Goal: Information Seeking & Learning: Get advice/opinions

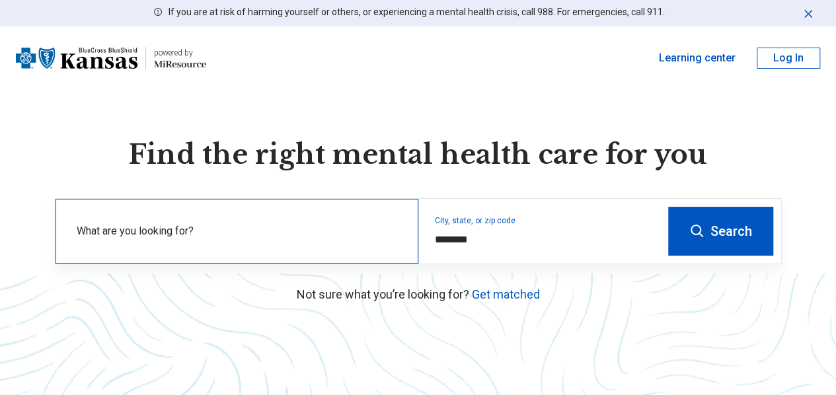
click at [215, 239] on label "What are you looking for?" at bounding box center [240, 231] width 326 height 16
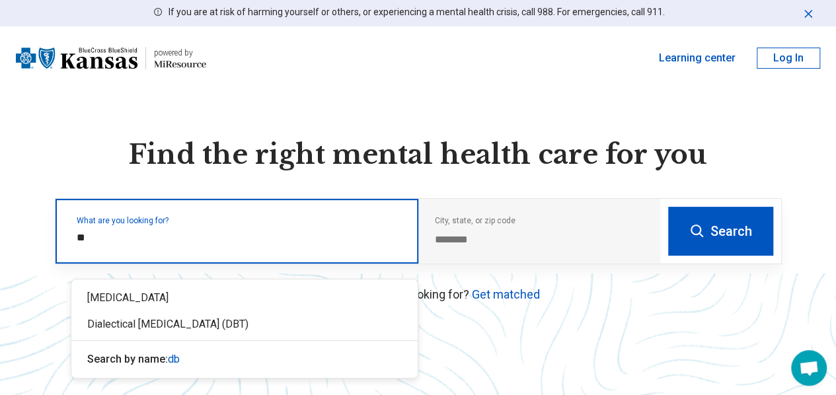
type input "***"
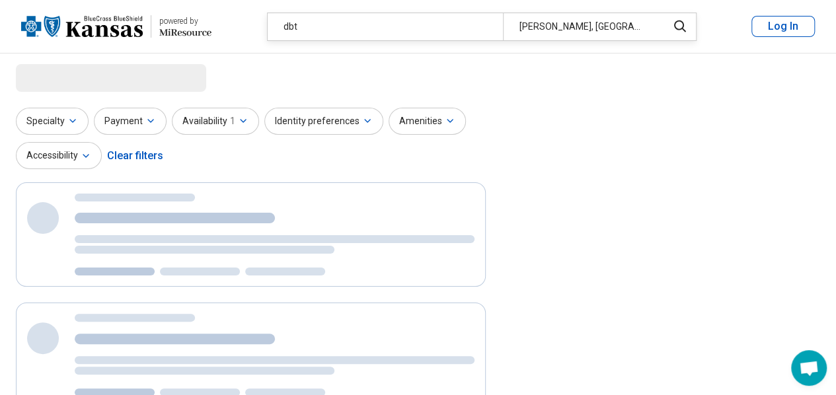
select select "***"
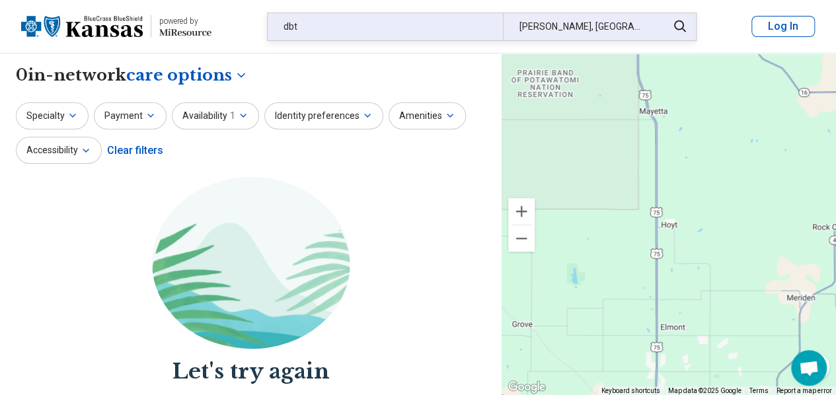
click at [295, 14] on div "dbt" at bounding box center [385, 26] width 235 height 27
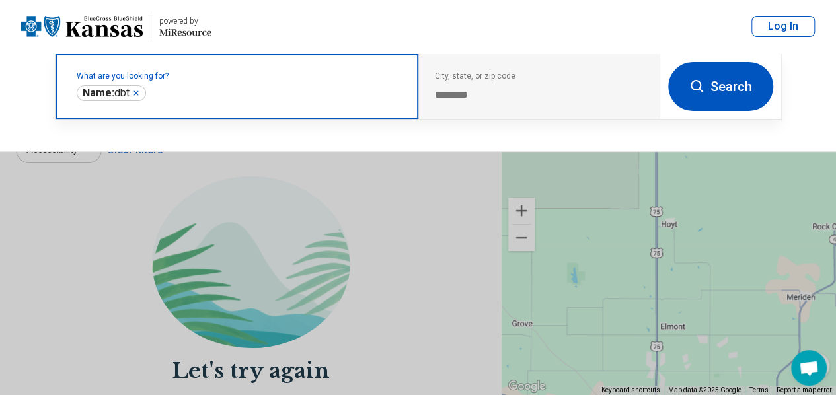
click at [137, 89] on icon "Remove" at bounding box center [136, 93] width 8 height 8
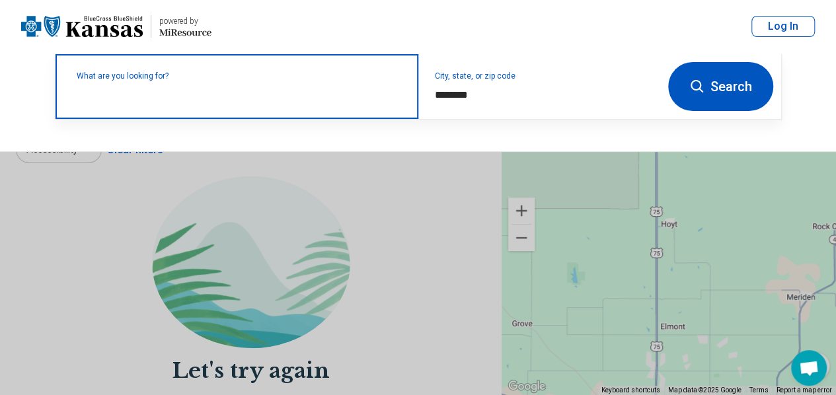
click at [198, 98] on input "text" at bounding box center [240, 93] width 326 height 16
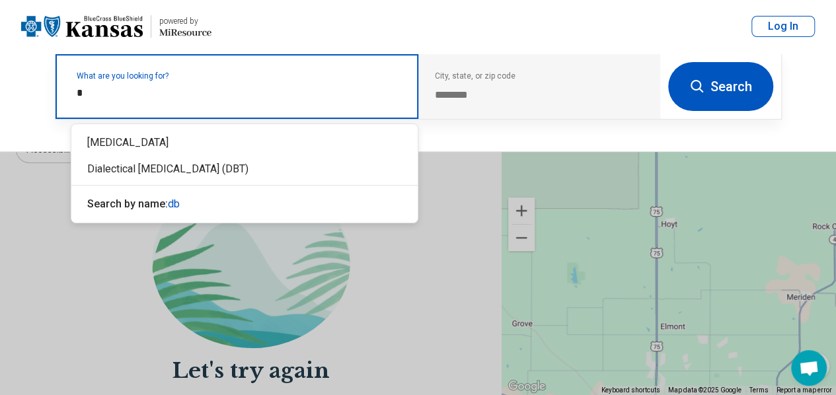
type input "**"
click at [198, 172] on div "Dialectical Behavior Therapy (DBT)" at bounding box center [244, 169] width 346 height 26
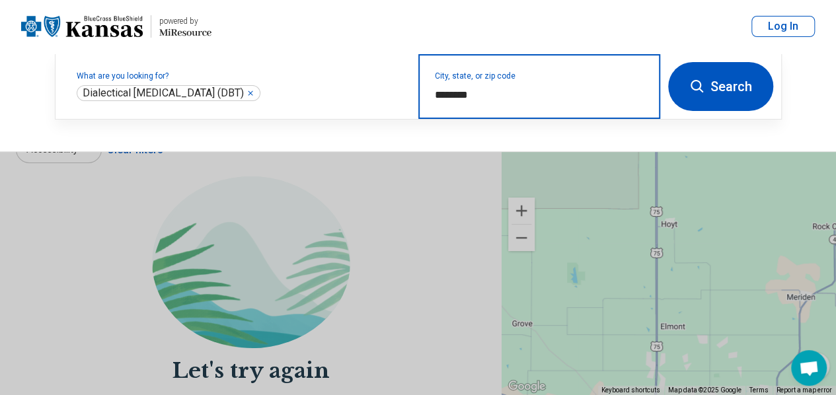
click at [466, 97] on input "********" at bounding box center [539, 95] width 209 height 16
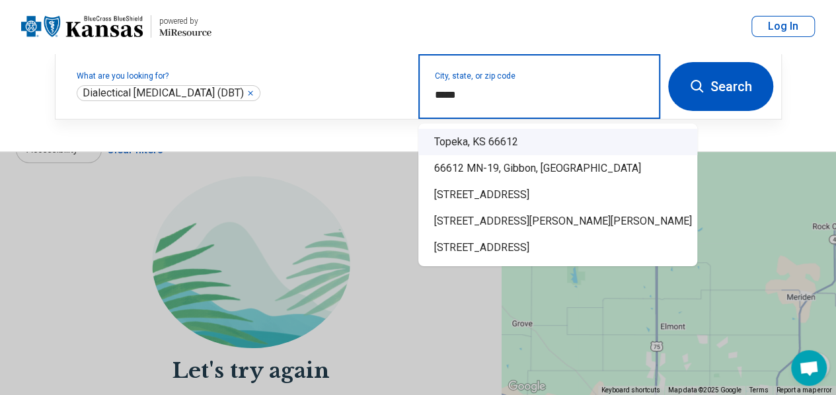
click at [502, 140] on div "Topeka, KS 66612" at bounding box center [557, 142] width 279 height 26
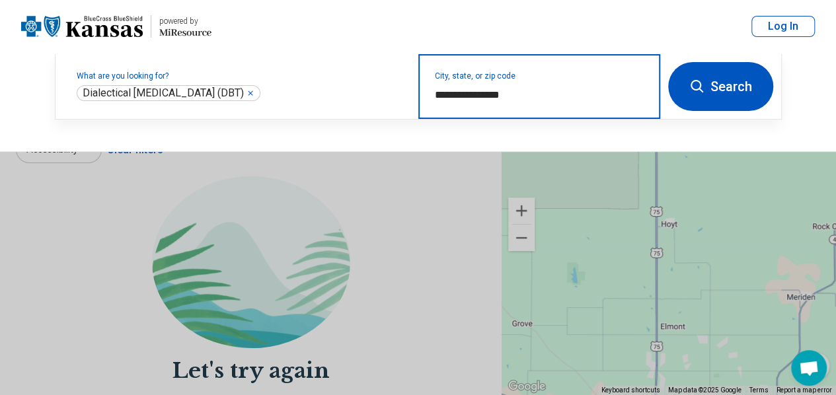
type input "**********"
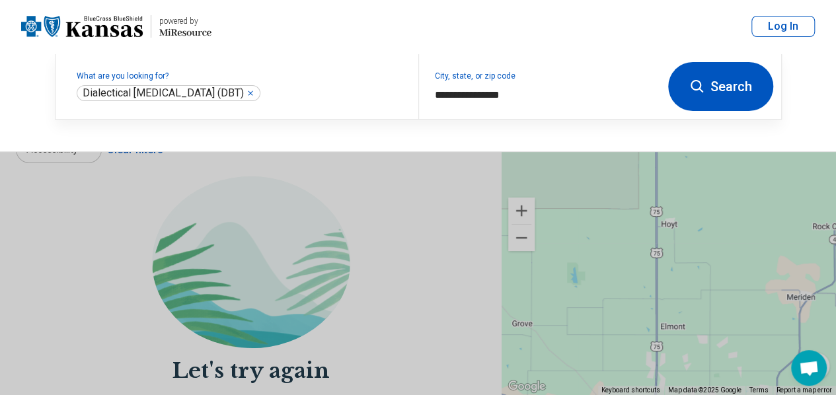
click at [744, 77] on button "Search" at bounding box center [720, 86] width 105 height 49
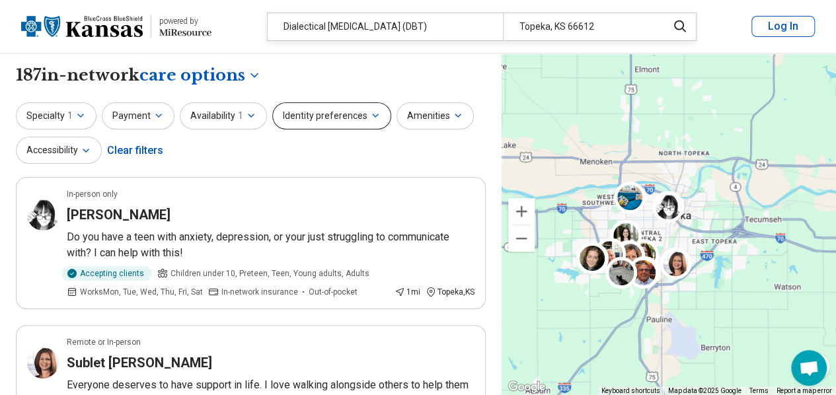
click at [369, 109] on button "Identity preferences" at bounding box center [331, 115] width 119 height 27
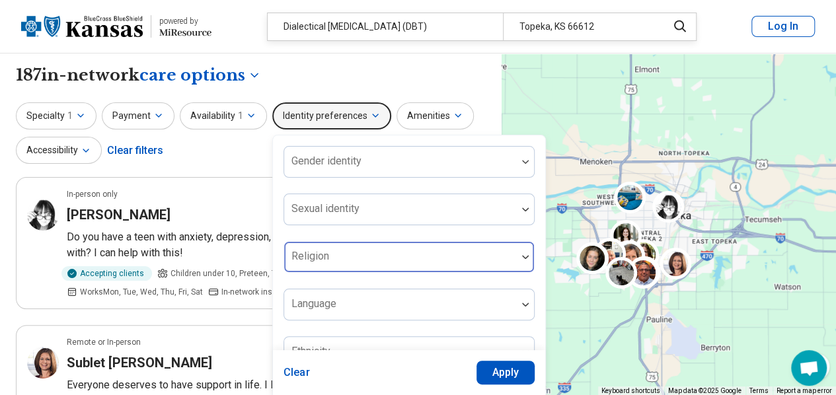
click at [523, 250] on div at bounding box center [525, 257] width 17 height 30
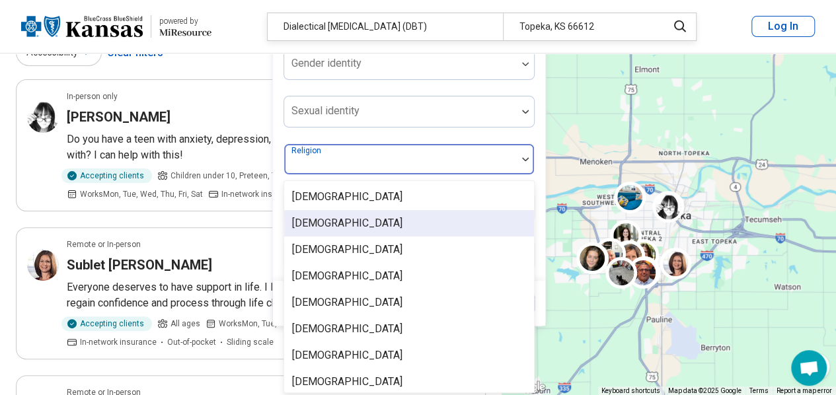
scroll to position [100, 0]
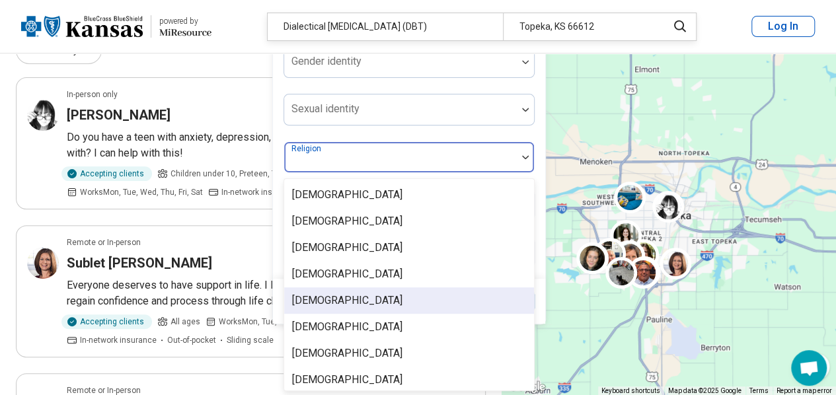
click at [325, 295] on div "[DEMOGRAPHIC_DATA]" at bounding box center [347, 301] width 110 height 16
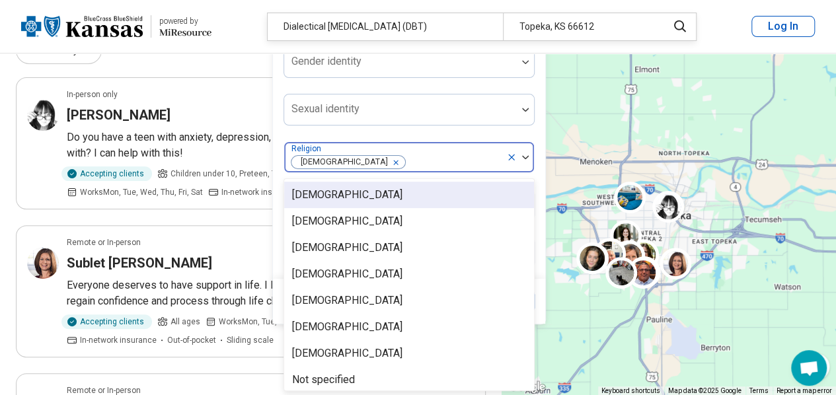
click at [506, 155] on icon at bounding box center [511, 157] width 11 height 11
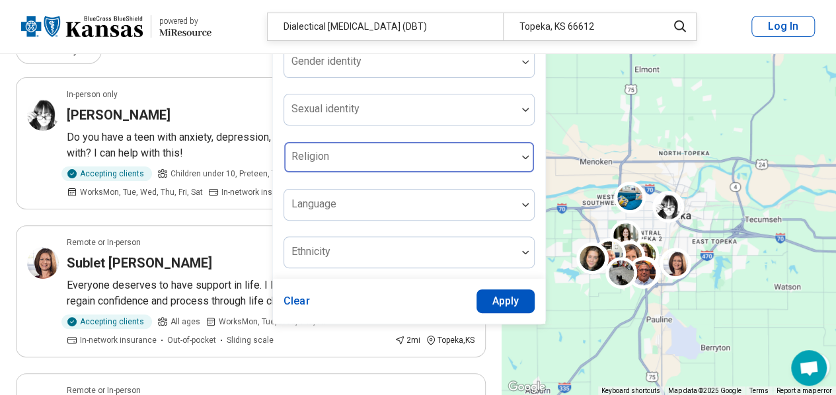
click at [455, 162] on div at bounding box center [400, 162] width 222 height 19
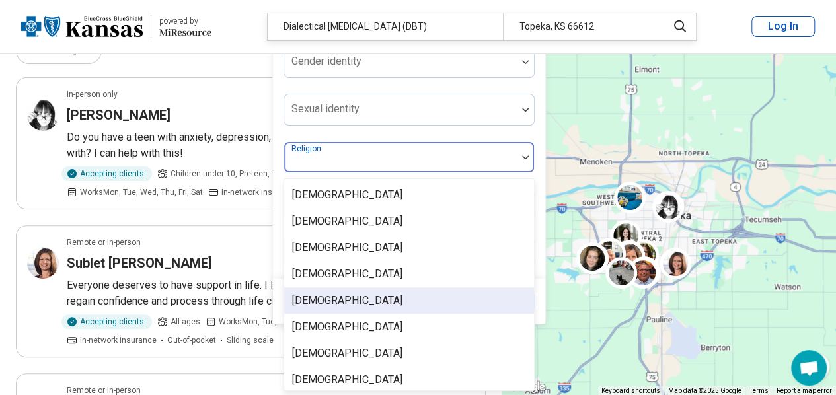
click at [412, 299] on div "[DEMOGRAPHIC_DATA]" at bounding box center [409, 300] width 250 height 26
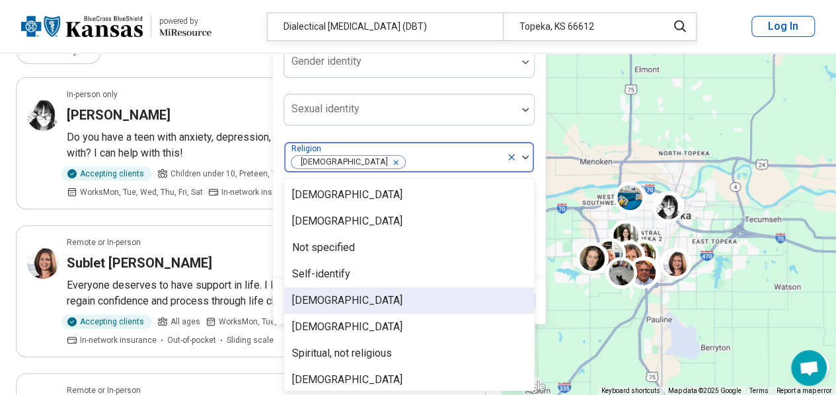
scroll to position [180, 0]
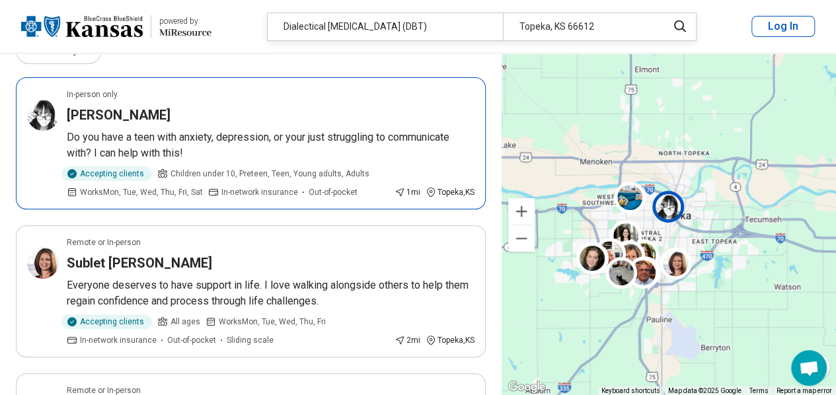
scroll to position [0, 0]
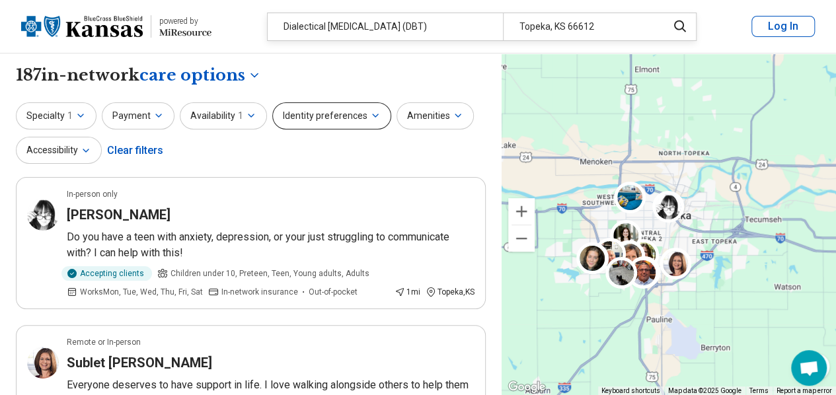
click at [373, 116] on icon "button" at bounding box center [375, 115] width 5 height 3
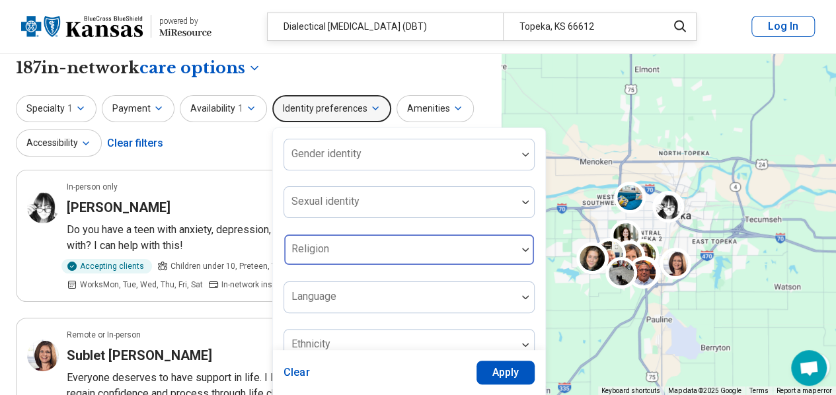
click at [406, 261] on div at bounding box center [400, 255] width 222 height 19
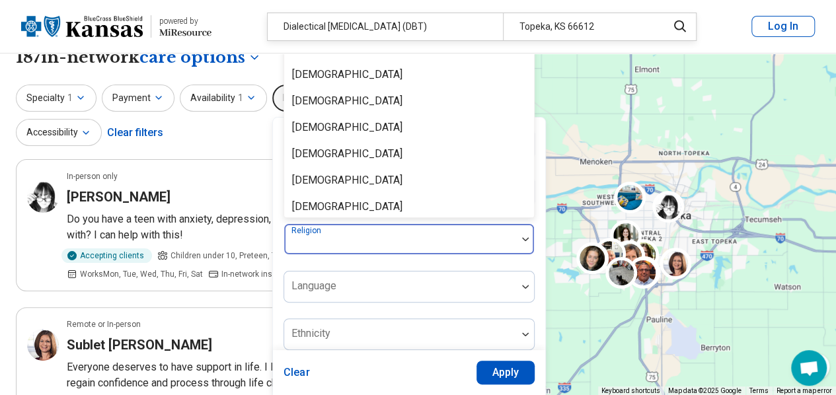
scroll to position [100, 0]
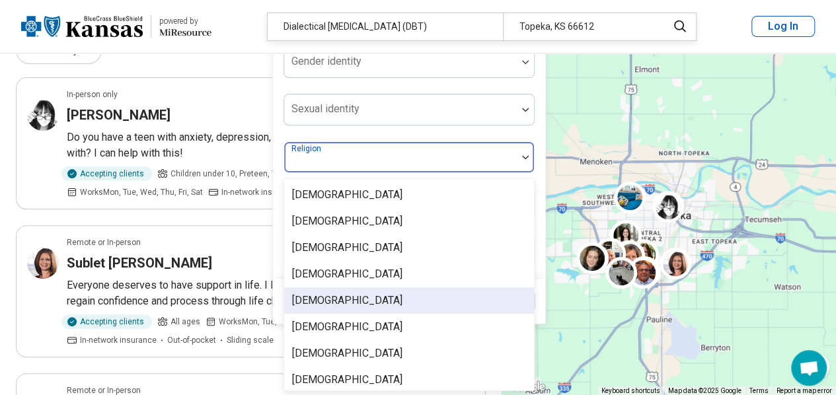
click at [332, 301] on div "[DEMOGRAPHIC_DATA]" at bounding box center [347, 301] width 110 height 16
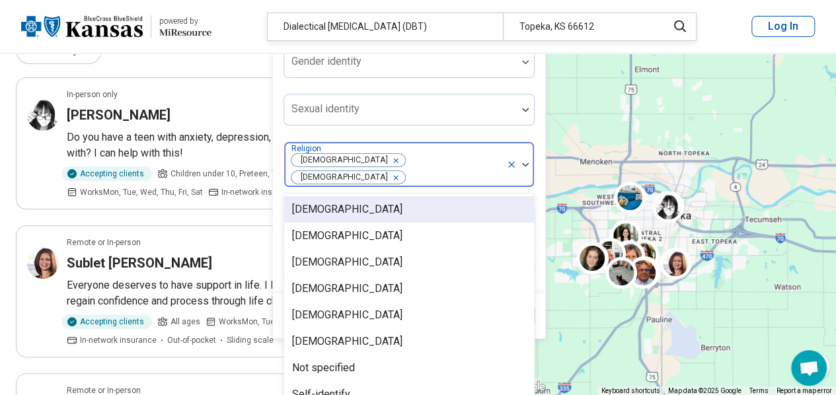
click at [388, 159] on icon "Remove [object Object]" at bounding box center [392, 160] width 9 height 9
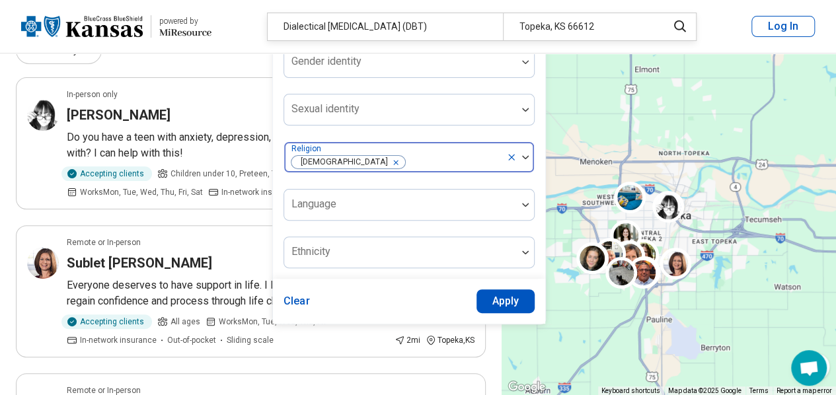
click at [520, 160] on div at bounding box center [520, 157] width 28 height 30
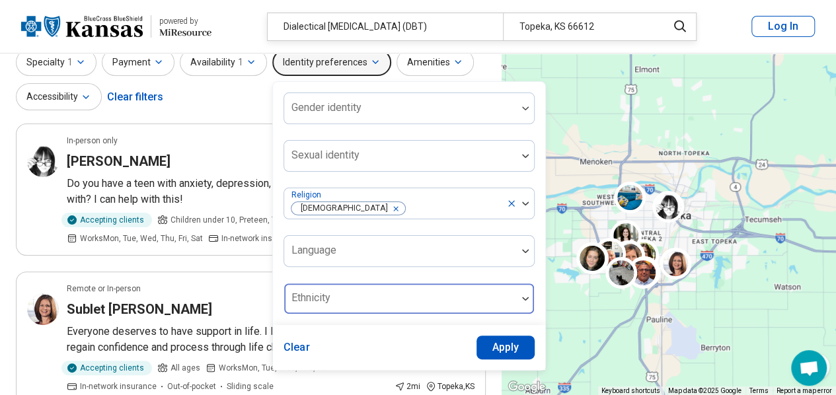
scroll to position [34, 0]
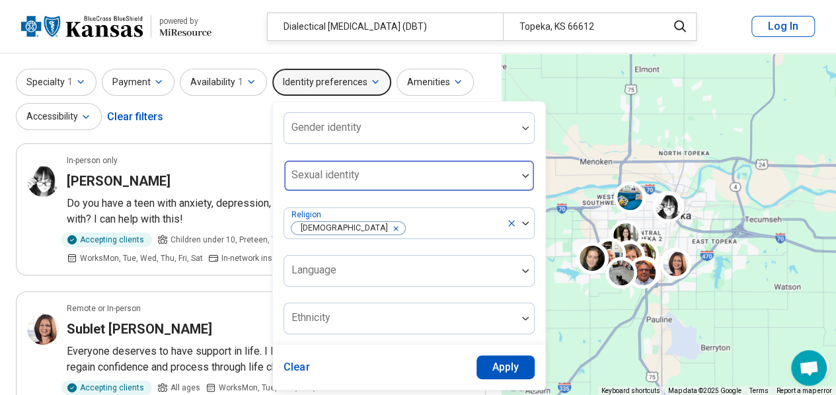
click at [522, 169] on div at bounding box center [525, 176] width 17 height 30
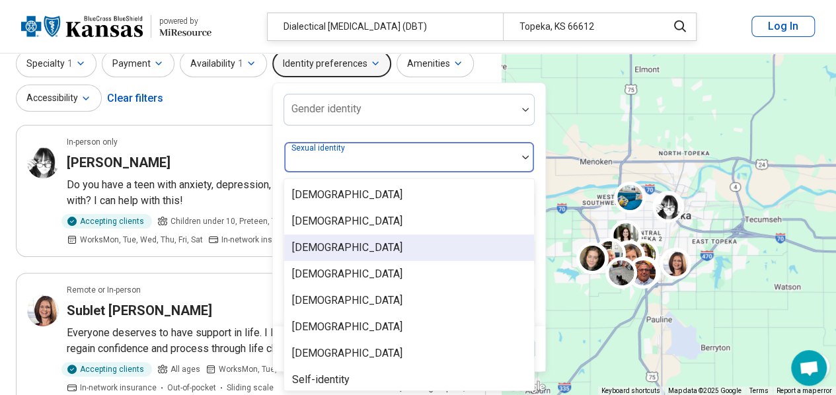
scroll to position [5, 0]
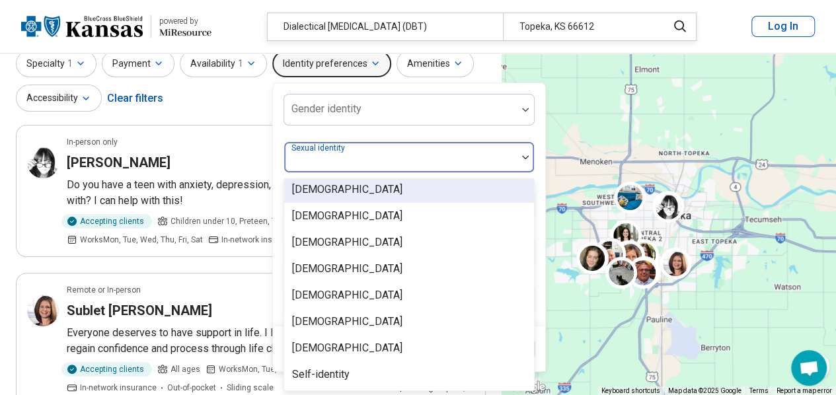
click at [521, 153] on div at bounding box center [525, 157] width 17 height 30
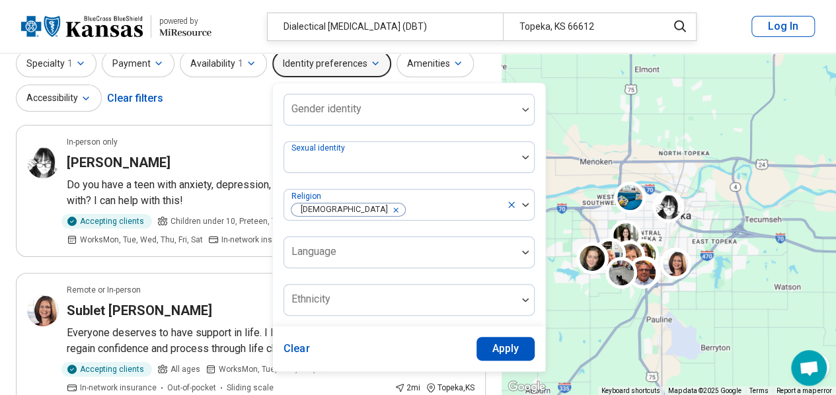
click at [503, 347] on button "Apply" at bounding box center [505, 349] width 59 height 24
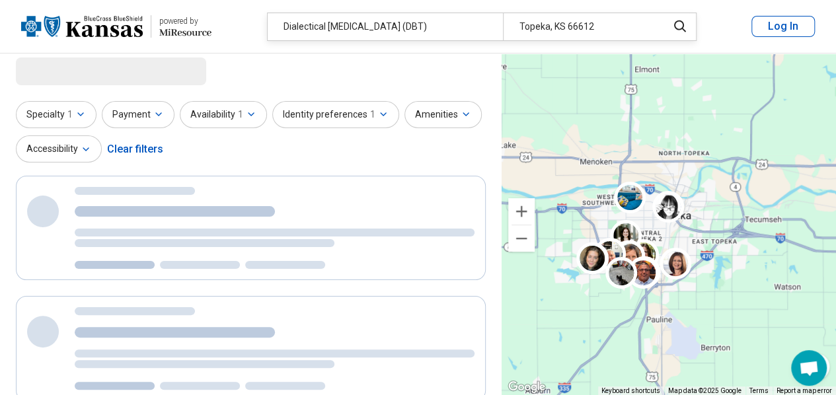
scroll to position [0, 0]
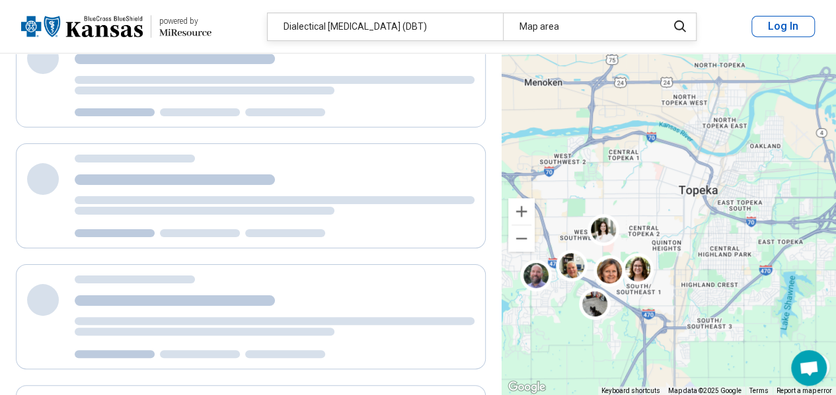
scroll to position [66, 0]
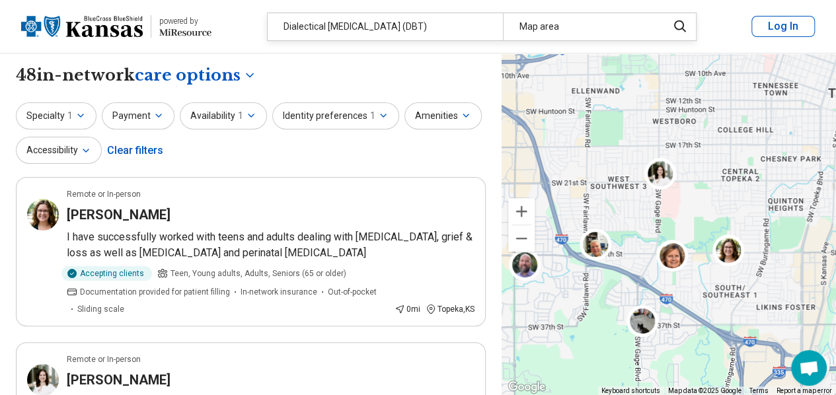
drag, startPoint x: 588, startPoint y: 249, endPoint x: 673, endPoint y: 207, distance: 94.3
click at [673, 207] on div at bounding box center [669, 225] width 334 height 342
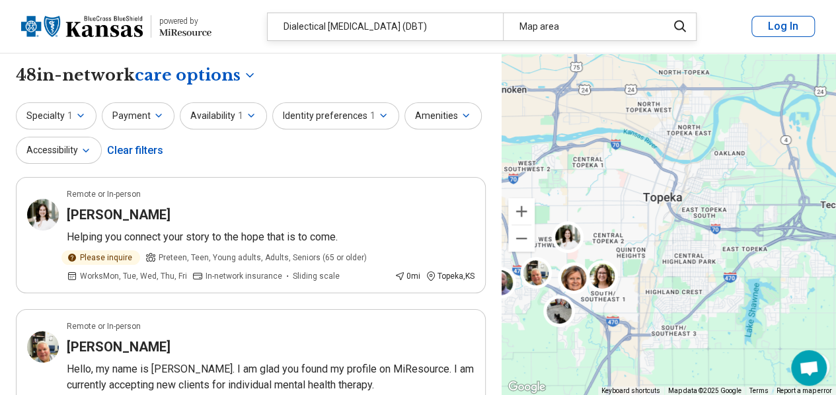
drag, startPoint x: 785, startPoint y: 242, endPoint x: 650, endPoint y: 250, distance: 135.0
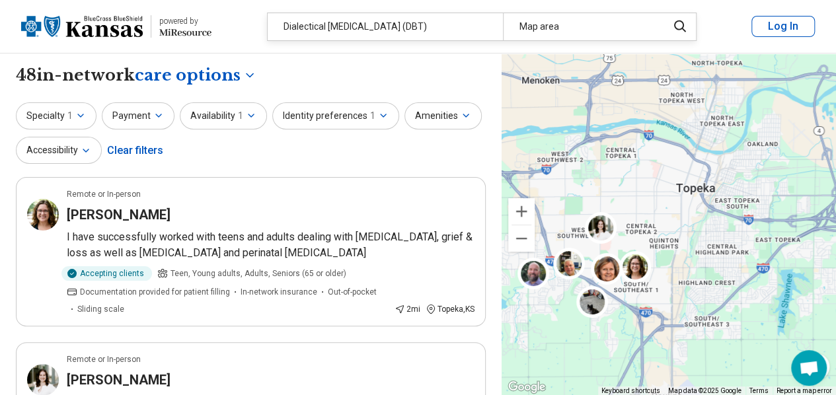
drag, startPoint x: 650, startPoint y: 250, endPoint x: 691, endPoint y: 239, distance: 42.9
click at [691, 239] on div at bounding box center [669, 225] width 334 height 342
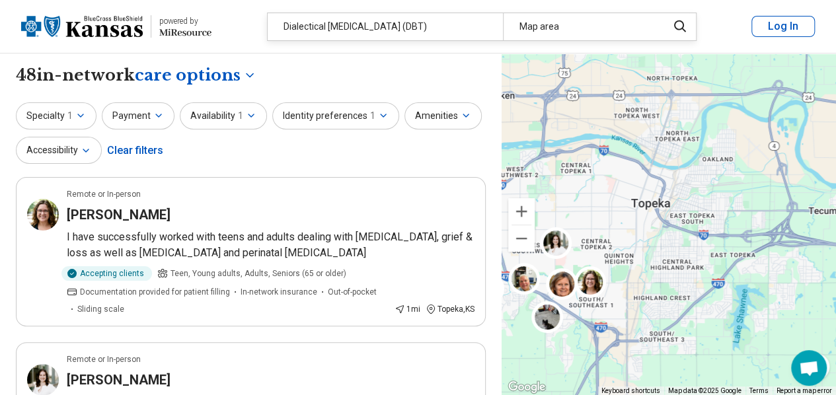
drag, startPoint x: 682, startPoint y: 207, endPoint x: 626, endPoint y: 229, distance: 59.6
click at [626, 229] on div at bounding box center [669, 225] width 334 height 342
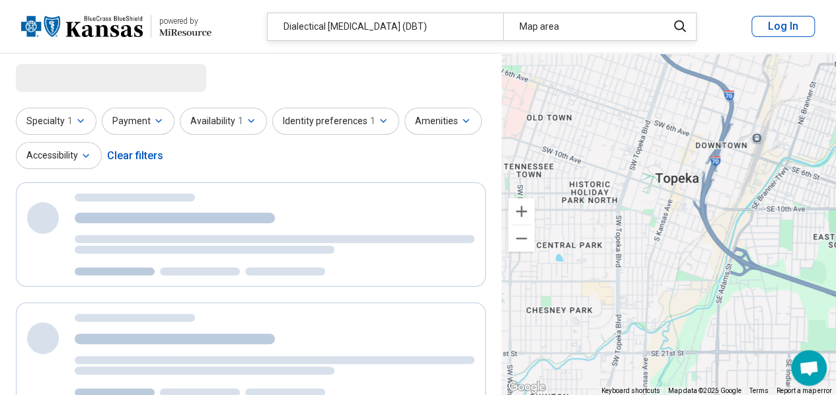
select select "***"
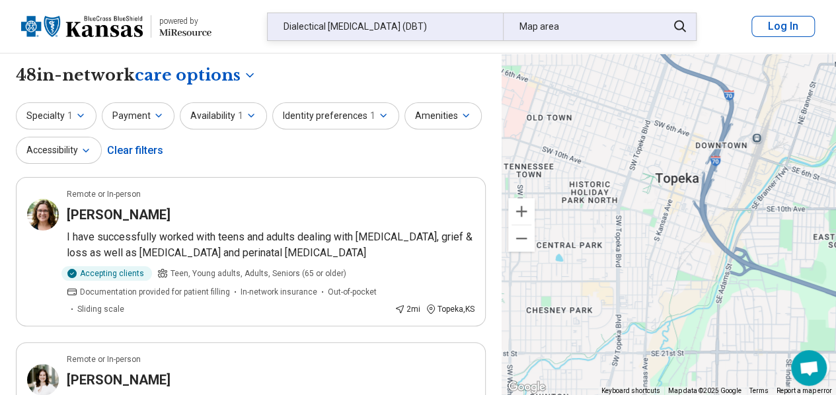
click at [681, 19] on icon at bounding box center [680, 27] width 15 height 16
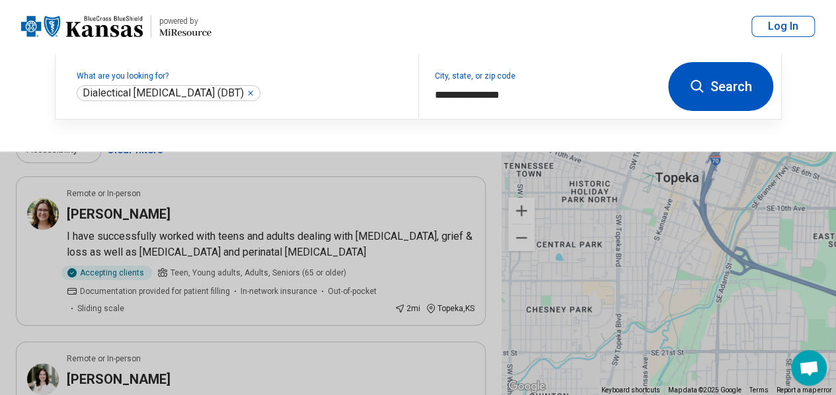
click at [697, 85] on icon at bounding box center [697, 87] width 16 height 16
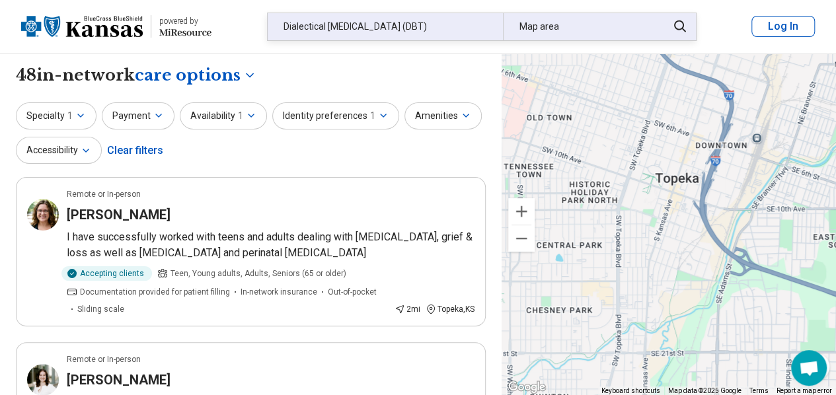
click at [541, 28] on div "Map area" at bounding box center [581, 26] width 157 height 27
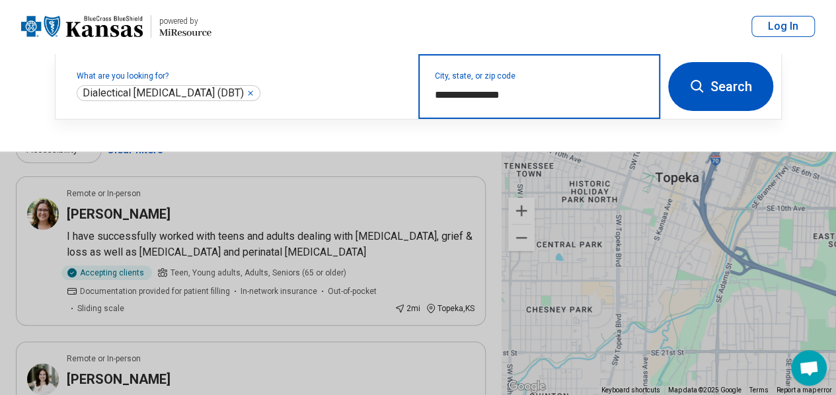
click at [518, 95] on input "**********" at bounding box center [539, 95] width 209 height 16
click at [517, 95] on input "**********" at bounding box center [539, 95] width 209 height 16
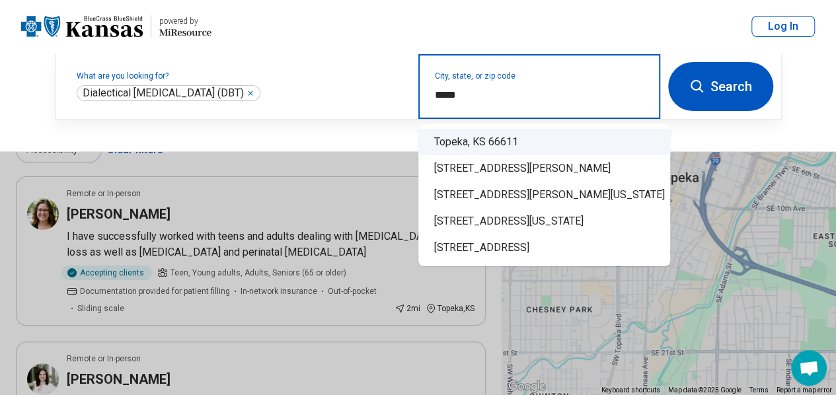
click at [499, 142] on div "Topeka, KS 66611" at bounding box center [544, 142] width 252 height 26
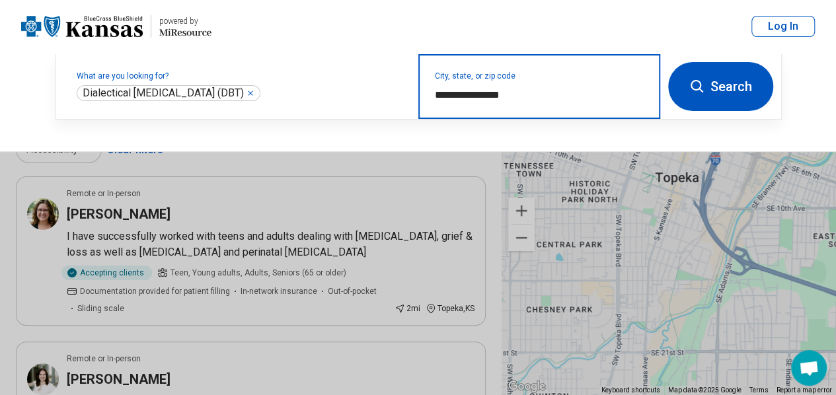
type input "**********"
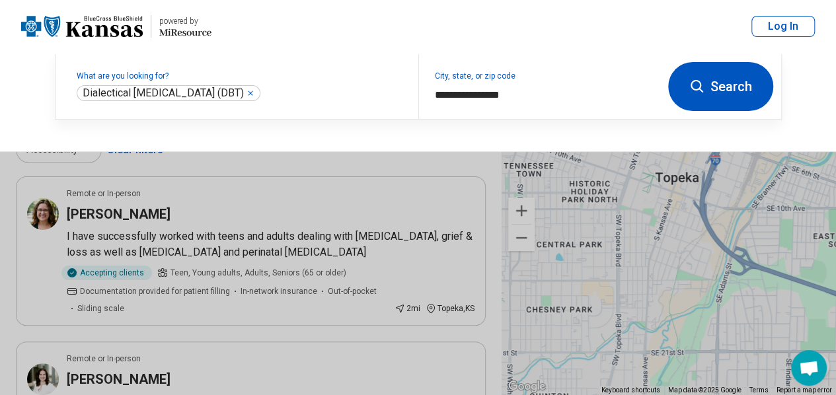
click at [752, 87] on button "Search" at bounding box center [720, 86] width 105 height 49
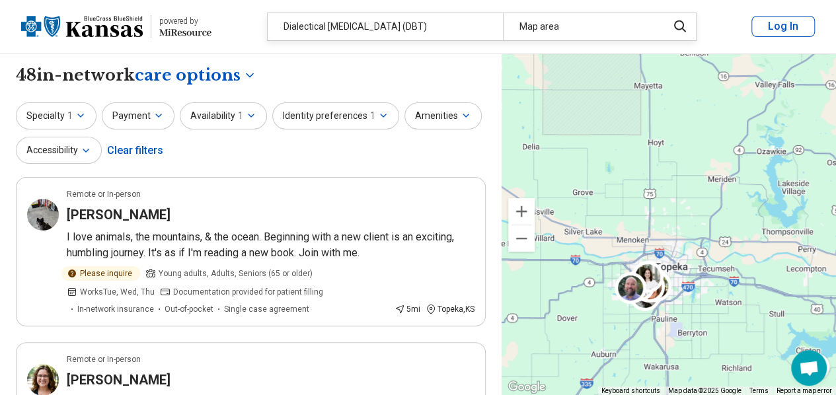
drag, startPoint x: 695, startPoint y: 99, endPoint x: 702, endPoint y: 207, distance: 107.9
click at [702, 207] on div at bounding box center [669, 225] width 334 height 342
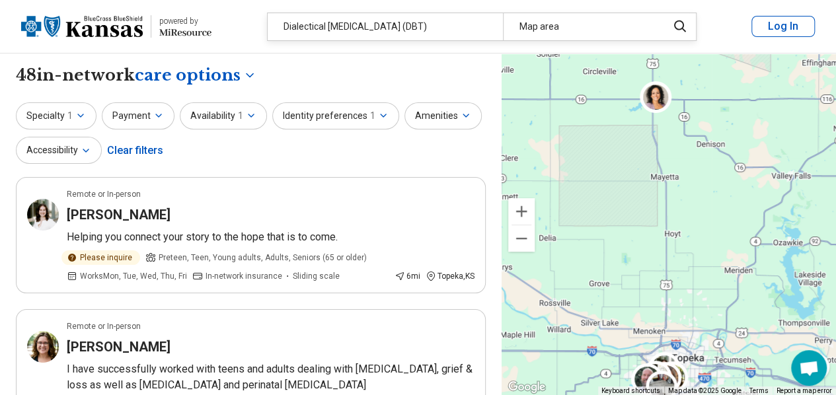
drag, startPoint x: 687, startPoint y: 97, endPoint x: 704, endPoint y: 190, distance: 94.0
click at [704, 190] on div at bounding box center [669, 225] width 334 height 342
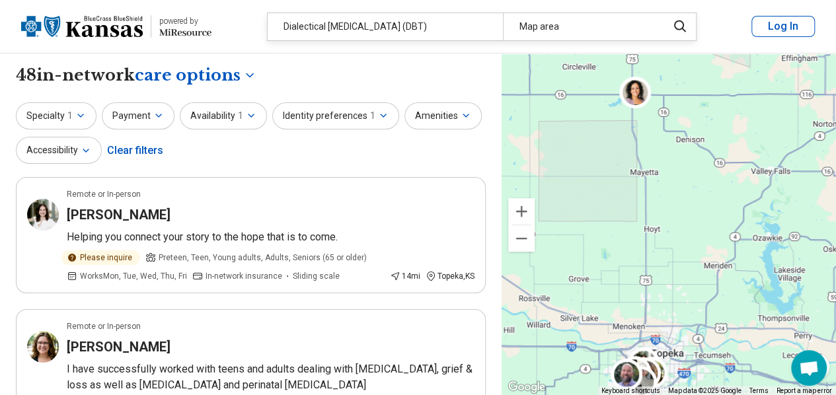
drag, startPoint x: 634, startPoint y: 131, endPoint x: 675, endPoint y: 165, distance: 53.0
click at [675, 165] on div at bounding box center [669, 225] width 334 height 342
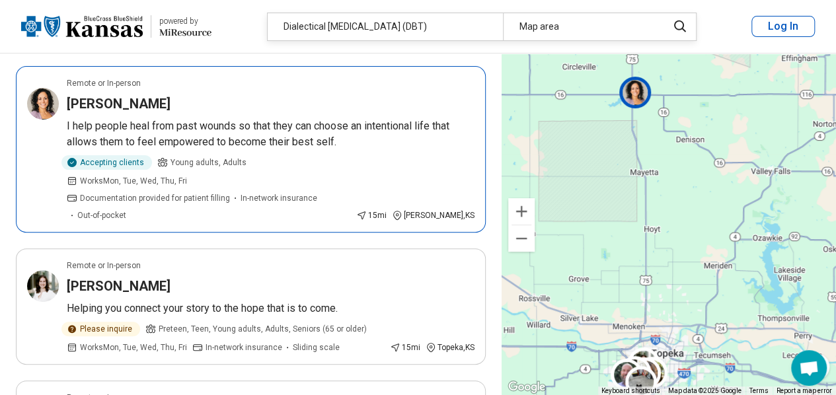
scroll to position [132, 0]
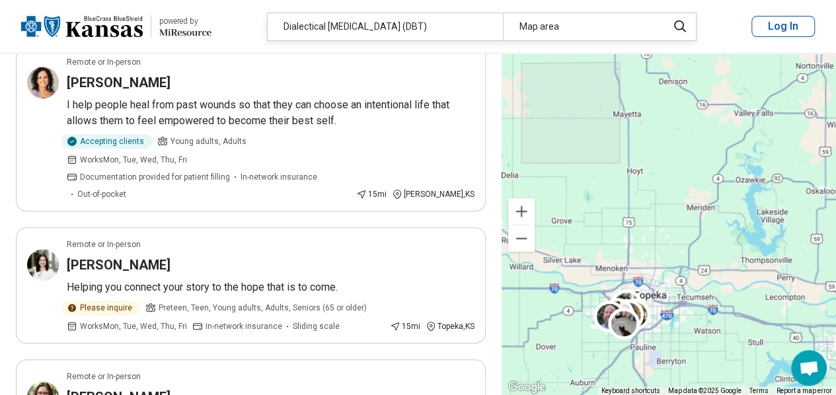
drag, startPoint x: 679, startPoint y: 327, endPoint x: 662, endPoint y: 266, distance: 63.2
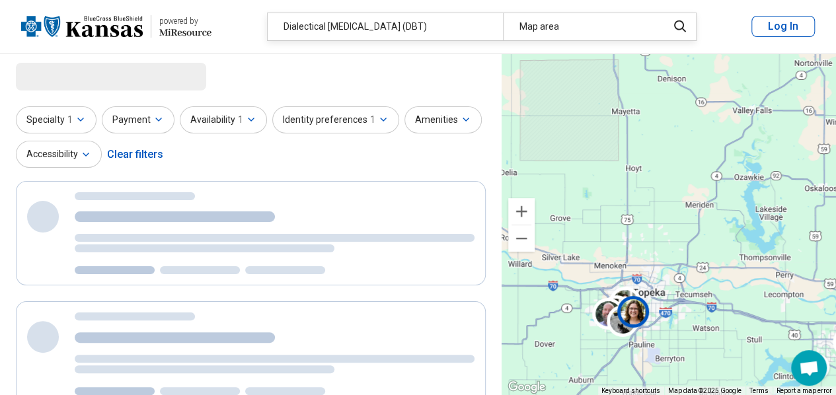
scroll to position [0, 0]
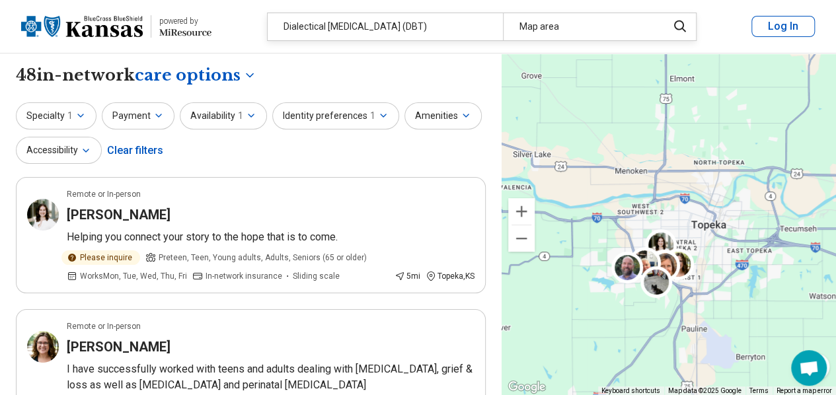
drag, startPoint x: 661, startPoint y: 285, endPoint x: 719, endPoint y: 239, distance: 74.3
click at [719, 239] on div at bounding box center [669, 225] width 334 height 342
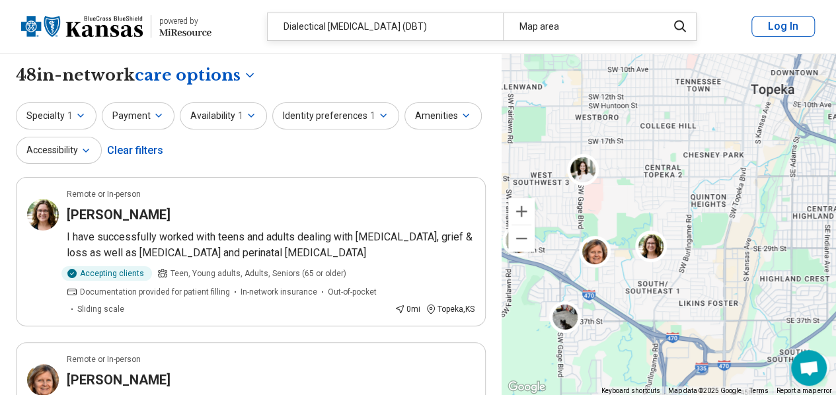
click at [749, 168] on div at bounding box center [669, 225] width 334 height 342
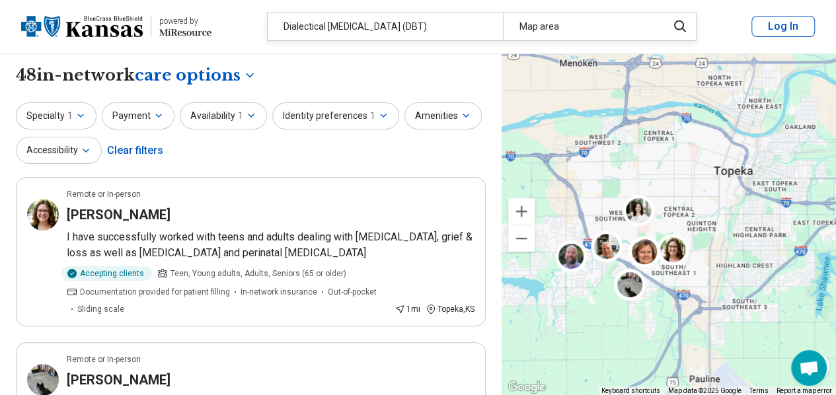
drag, startPoint x: 688, startPoint y: 133, endPoint x: 711, endPoint y: 216, distance: 85.6
click at [711, 216] on div at bounding box center [669, 225] width 334 height 342
click at [81, 114] on icon "button" at bounding box center [80, 115] width 11 height 11
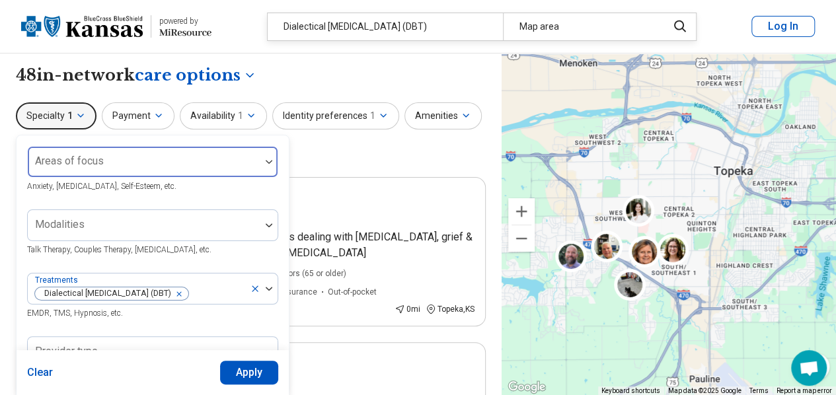
click at [261, 156] on div at bounding box center [268, 162] width 17 height 30
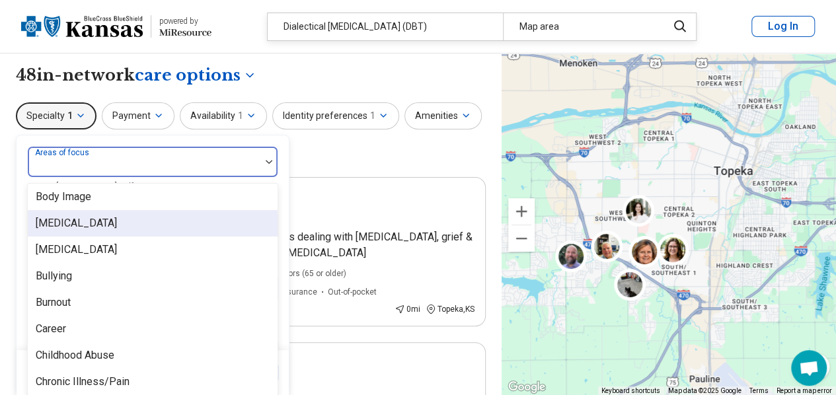
scroll to position [463, 0]
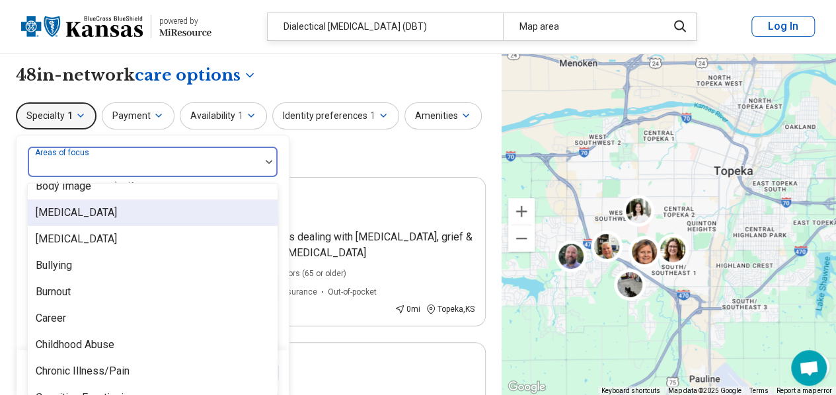
click at [147, 212] on div "[MEDICAL_DATA]" at bounding box center [153, 213] width 250 height 26
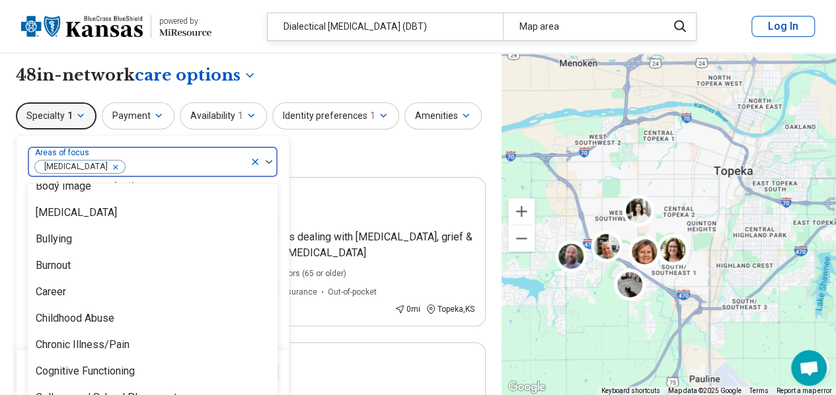
click at [268, 162] on img at bounding box center [269, 162] width 7 height 4
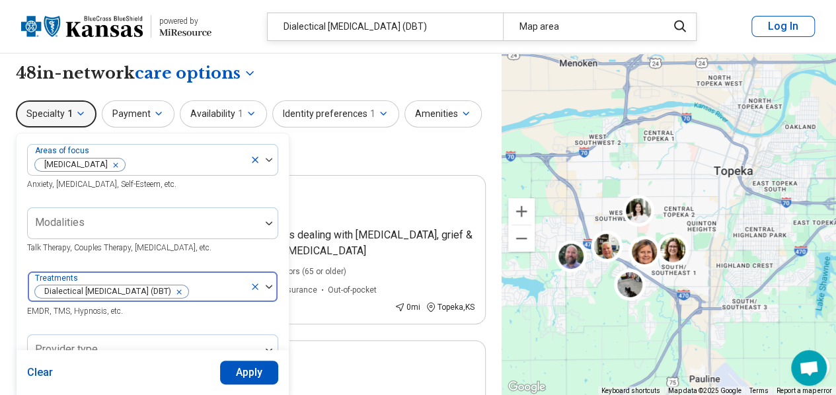
scroll to position [0, 0]
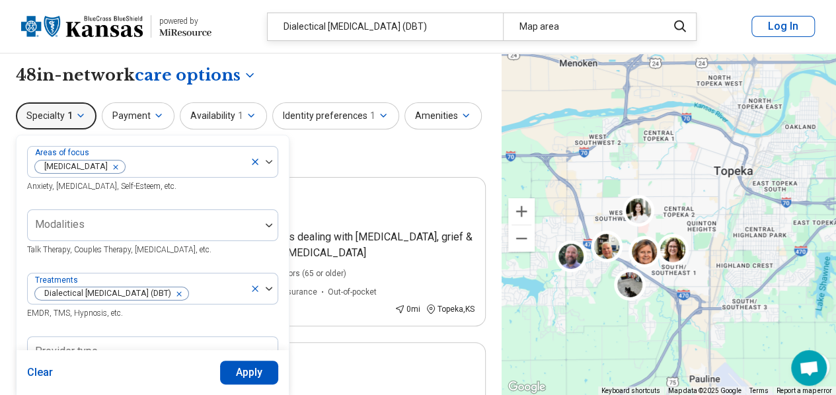
click at [253, 373] on button "Apply" at bounding box center [249, 373] width 59 height 24
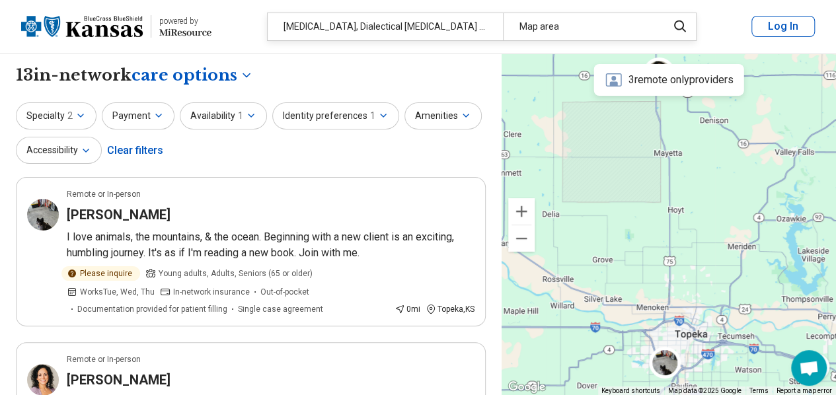
drag, startPoint x: 694, startPoint y: 118, endPoint x: 688, endPoint y: 263, distance: 144.8
click at [688, 263] on div at bounding box center [669, 225] width 334 height 342
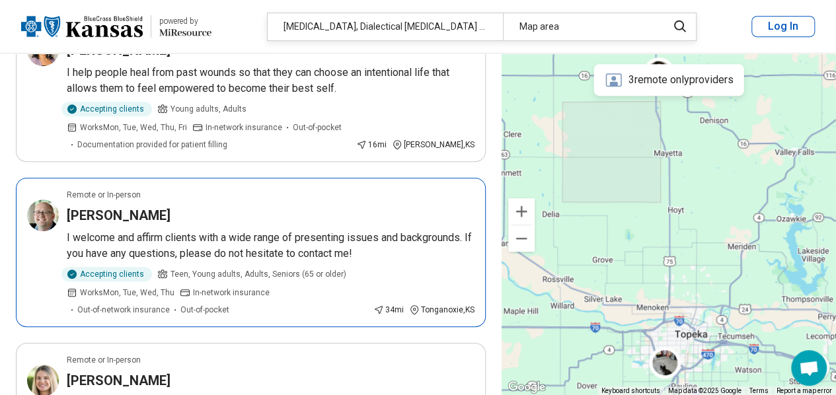
scroll to position [330, 0]
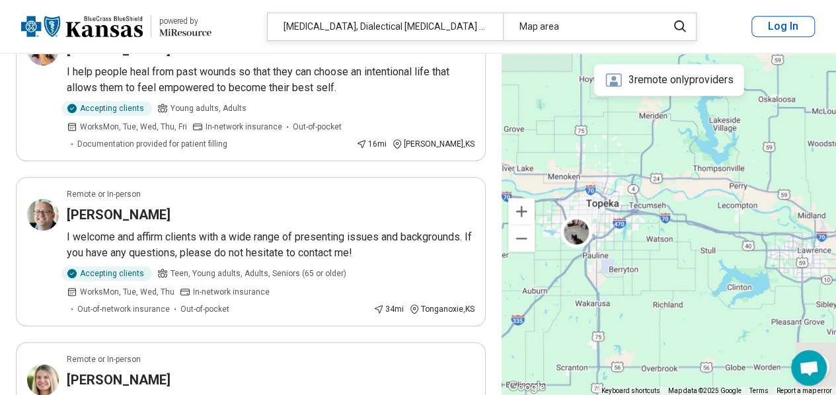
drag, startPoint x: 716, startPoint y: 189, endPoint x: 625, endPoint y: 58, distance: 159.5
click at [625, 58] on div at bounding box center [669, 225] width 334 height 342
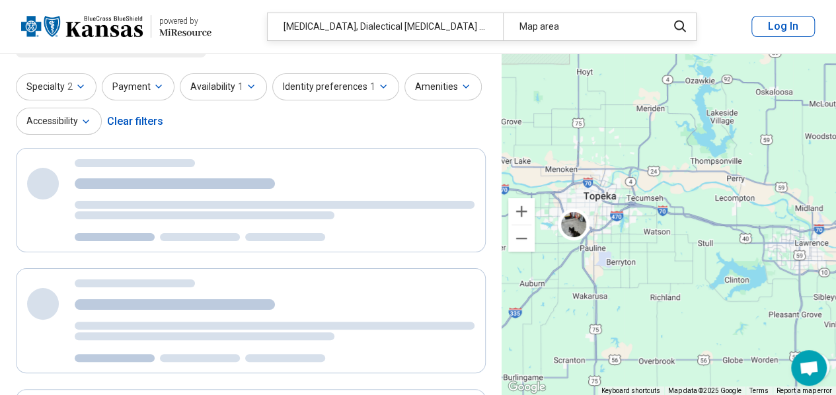
scroll to position [7, 0]
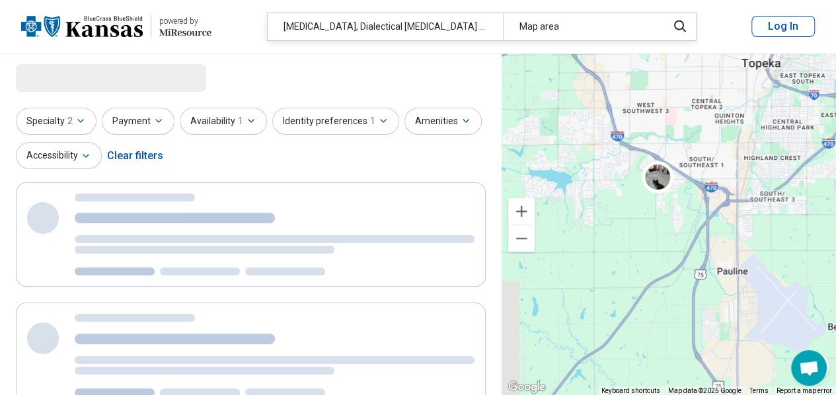
drag, startPoint x: 579, startPoint y: 176, endPoint x: 708, endPoint y: 192, distance: 129.8
click at [708, 192] on div at bounding box center [669, 225] width 334 height 342
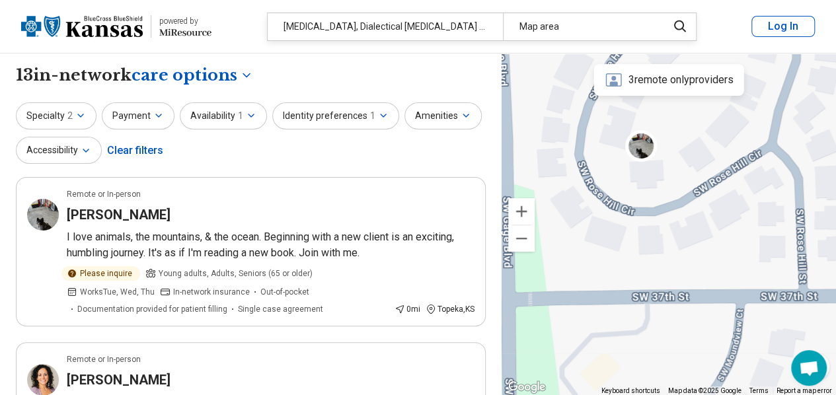
drag, startPoint x: 692, startPoint y: 102, endPoint x: 653, endPoint y: 231, distance: 134.2
click at [653, 231] on div at bounding box center [669, 225] width 334 height 342
click at [77, 116] on icon "button" at bounding box center [80, 115] width 11 height 11
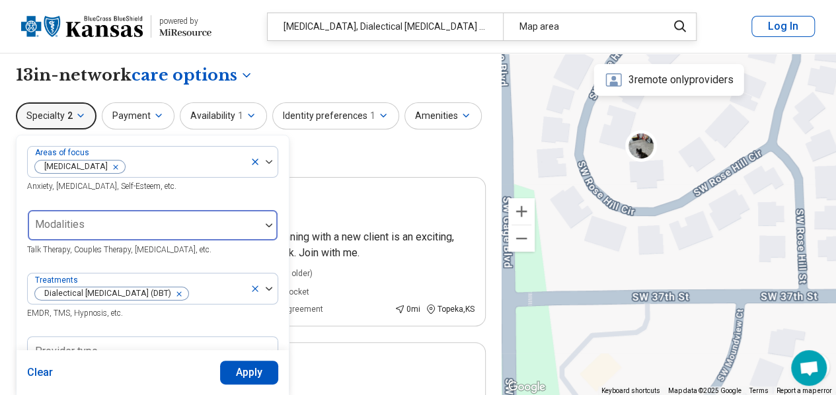
click at [274, 224] on div at bounding box center [268, 225] width 17 height 4
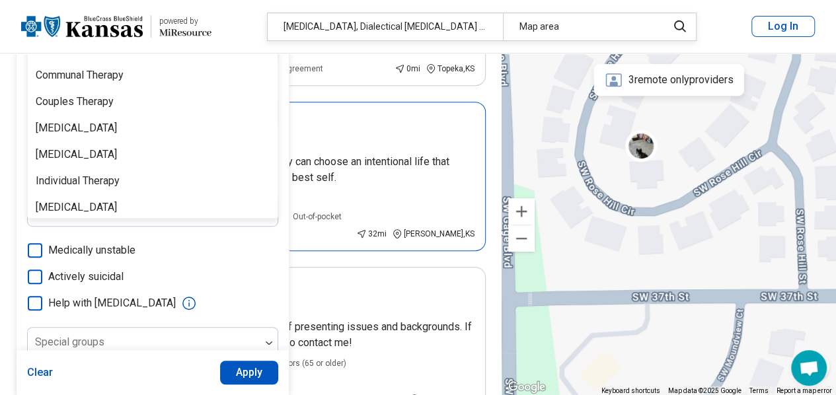
scroll to position [174, 0]
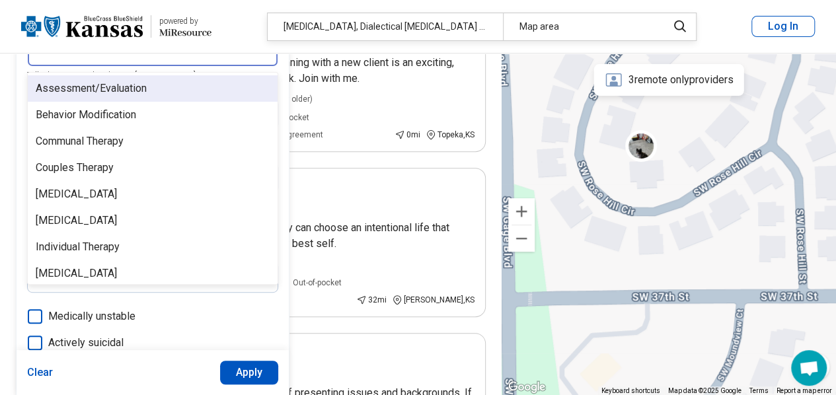
click at [155, 92] on div "Assessment/Evaluation" at bounding box center [153, 88] width 250 height 26
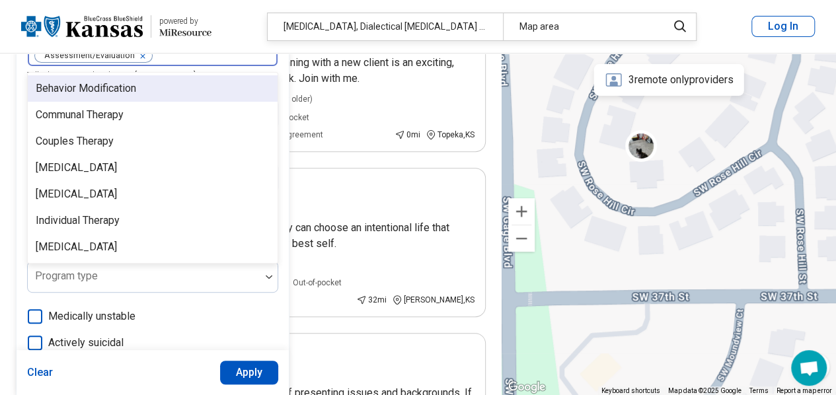
scroll to position [108, 0]
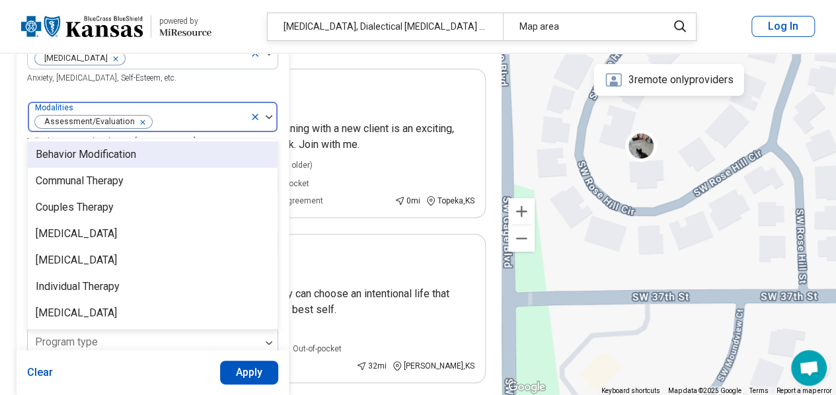
click at [270, 111] on div at bounding box center [264, 117] width 28 height 30
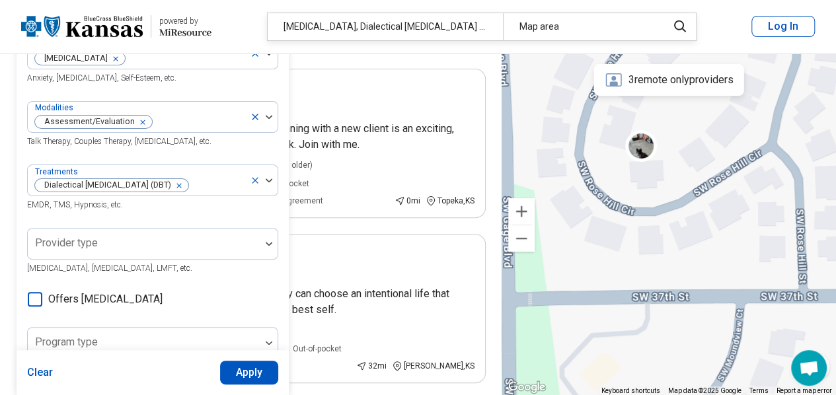
click at [244, 375] on button "Apply" at bounding box center [249, 373] width 59 height 24
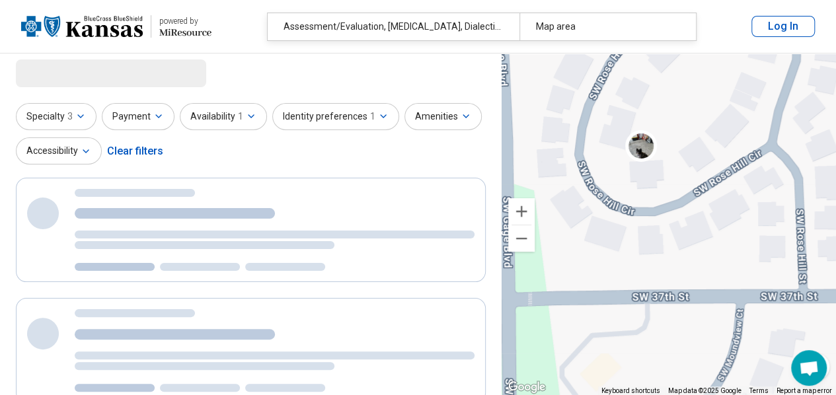
scroll to position [0, 0]
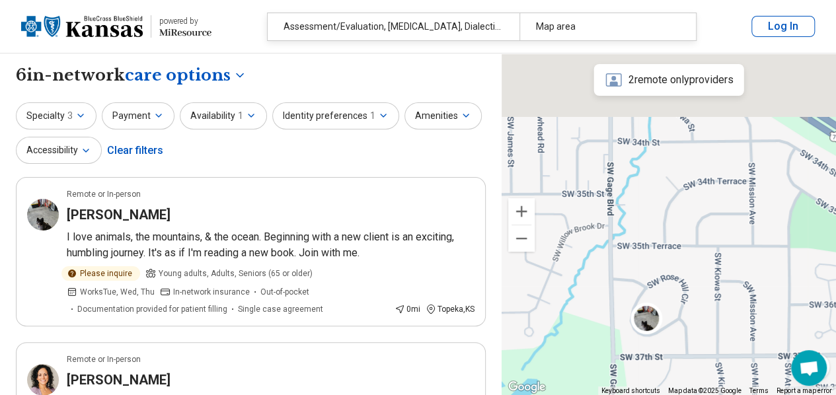
drag, startPoint x: 723, startPoint y: 118, endPoint x: 707, endPoint y: 286, distance: 169.2
click at [707, 286] on div at bounding box center [669, 225] width 334 height 342
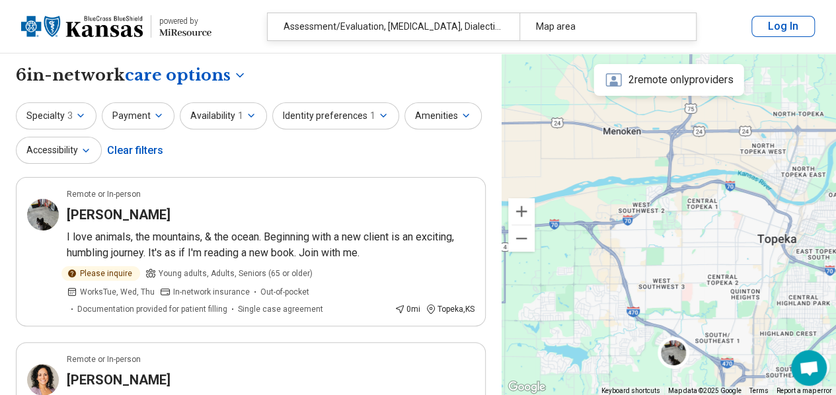
drag, startPoint x: 736, startPoint y: 117, endPoint x: 733, endPoint y: 235, distance: 117.6
click at [733, 235] on div at bounding box center [669, 225] width 334 height 342
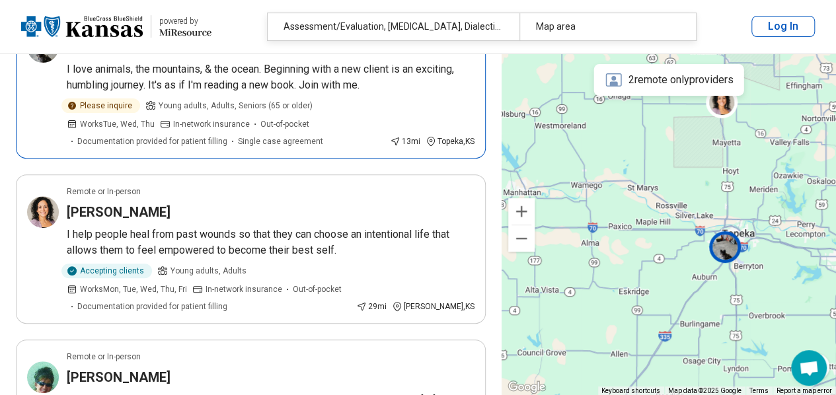
scroll to position [198, 0]
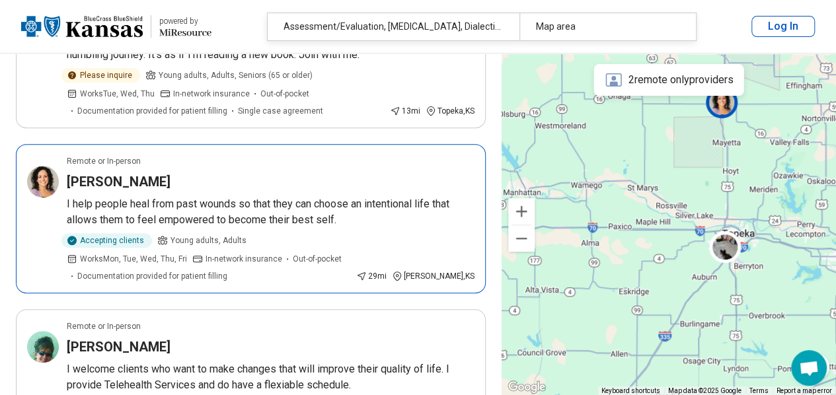
click at [205, 256] on span "In-network insurance" at bounding box center [243, 259] width 77 height 12
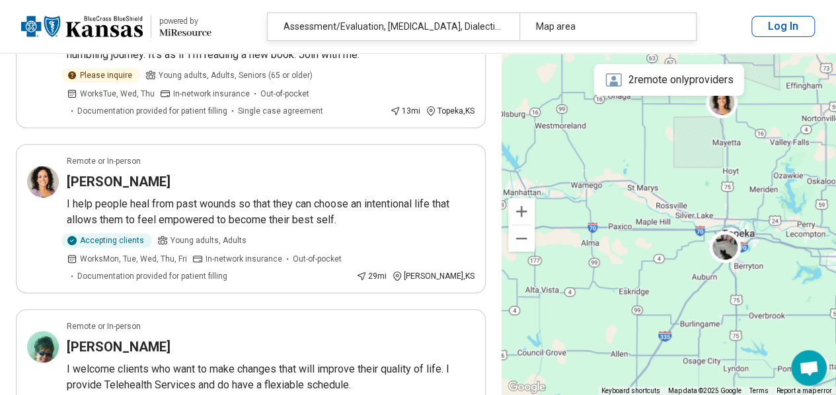
scroll to position [0, 0]
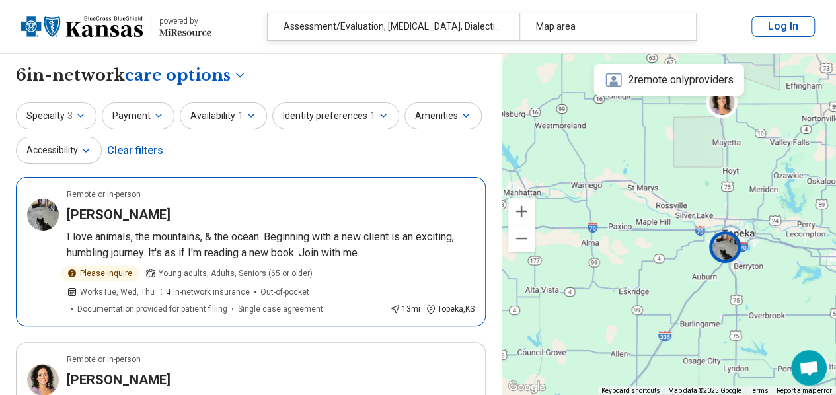
click at [91, 213] on h3 "Jaye Mueller" at bounding box center [119, 214] width 104 height 19
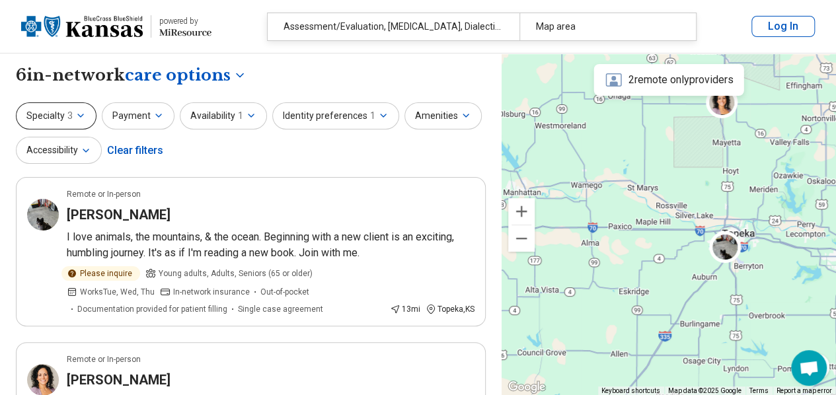
click at [77, 113] on button "Specialty 3" at bounding box center [56, 115] width 81 height 27
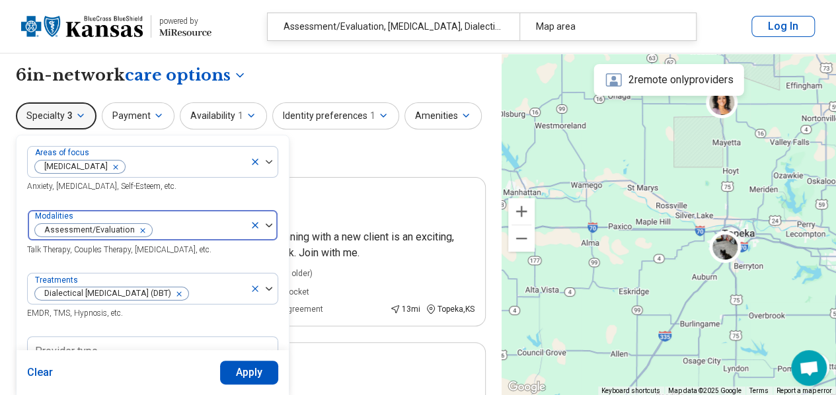
click at [140, 227] on div "Remove [object Object]" at bounding box center [140, 231] width 16 height 16
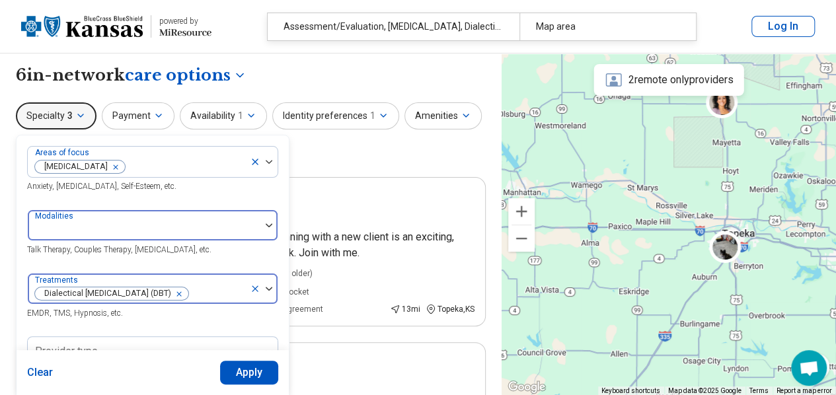
click at [178, 292] on icon "Remove [object Object]" at bounding box center [175, 293] width 9 height 9
click at [260, 373] on button "Apply" at bounding box center [249, 373] width 59 height 24
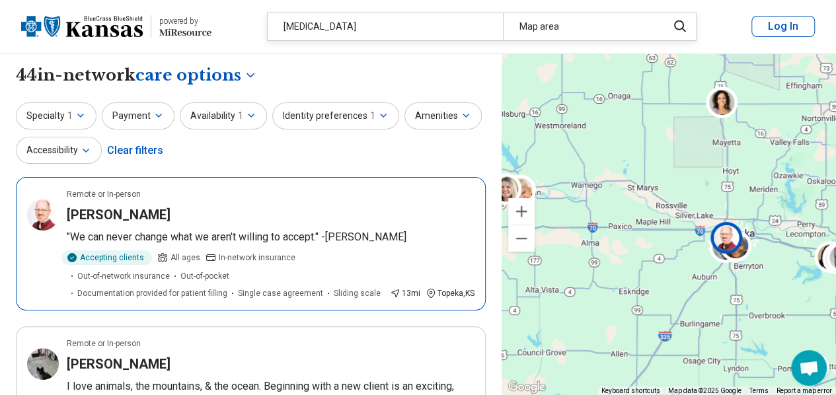
click at [160, 212] on h3 "Christopher Strickland" at bounding box center [119, 214] width 104 height 19
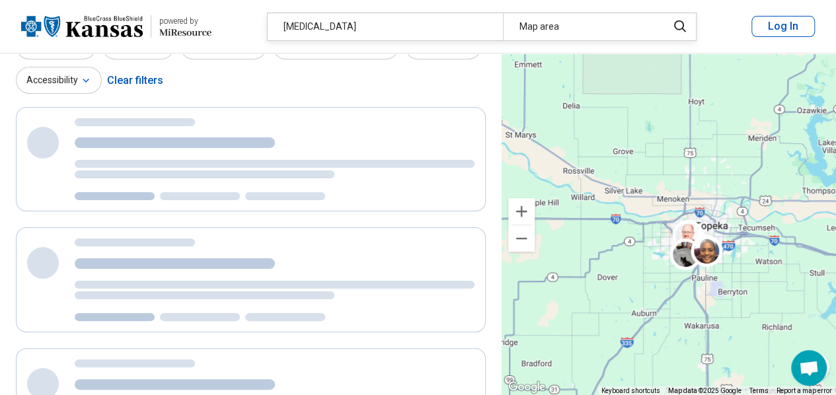
scroll to position [15, 0]
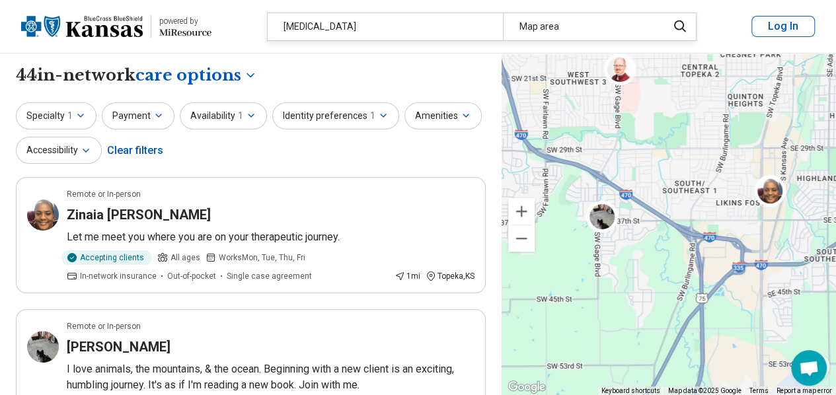
drag, startPoint x: 629, startPoint y: 240, endPoint x: 814, endPoint y: 229, distance: 185.3
click at [814, 229] on div at bounding box center [669, 225] width 334 height 342
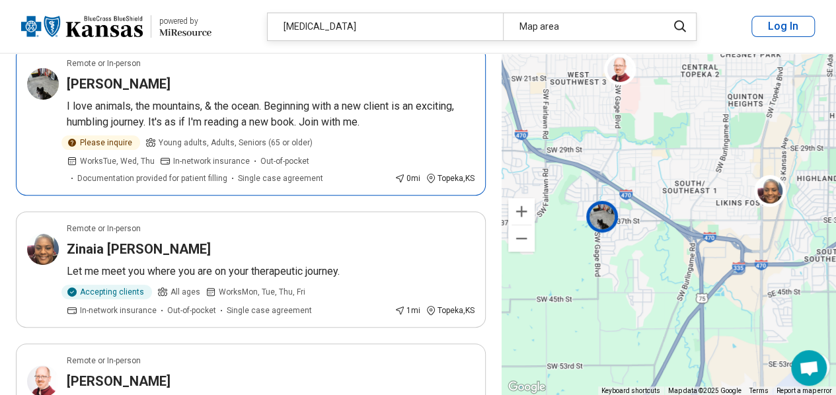
scroll to position [132, 0]
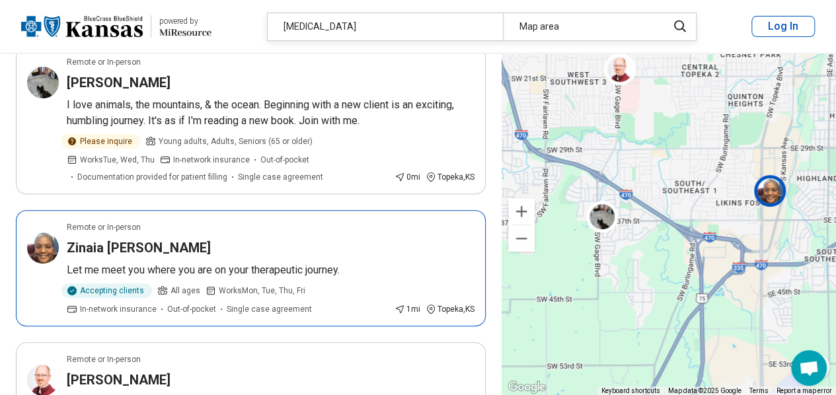
click at [132, 248] on h3 "Zinaia Armstead" at bounding box center [139, 248] width 144 height 19
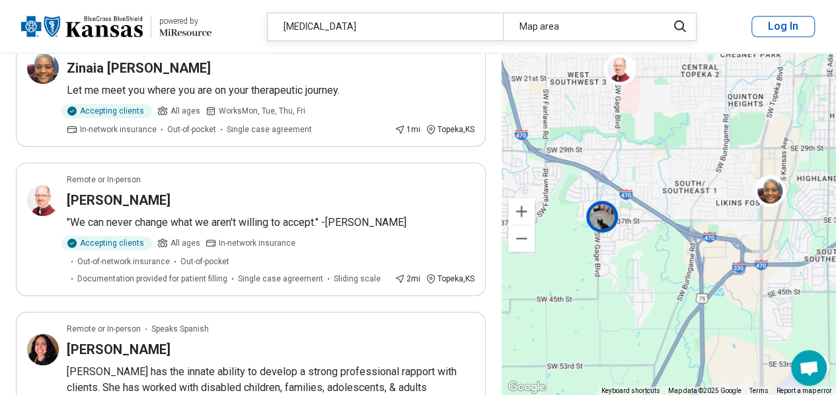
scroll to position [330, 0]
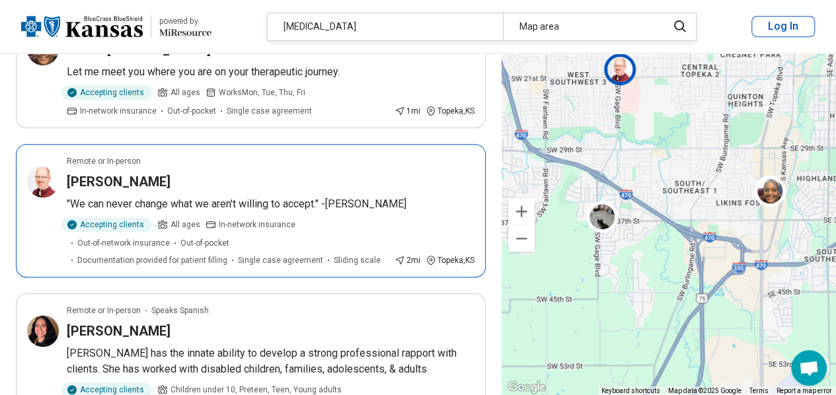
click at [160, 180] on h3 "Christopher Strickland" at bounding box center [119, 181] width 104 height 19
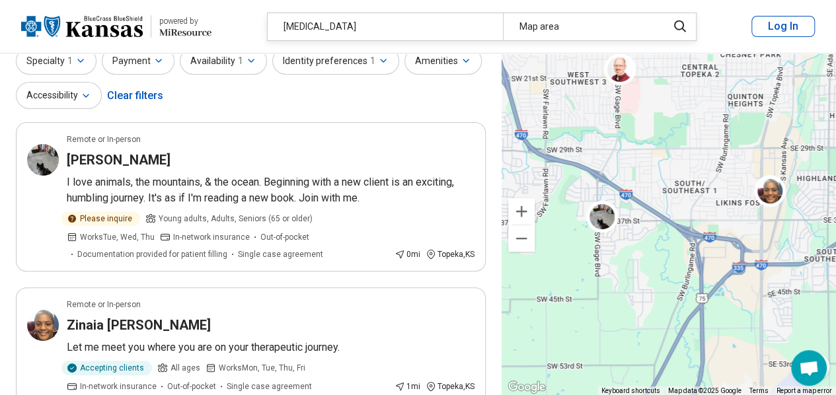
scroll to position [0, 0]
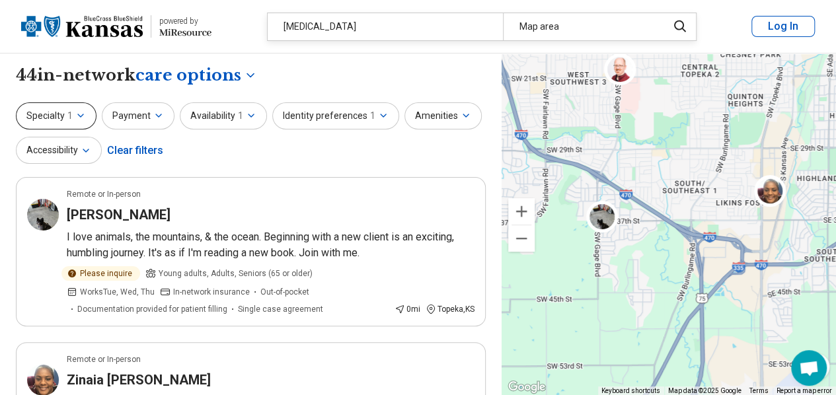
click at [77, 110] on icon "button" at bounding box center [80, 115] width 11 height 11
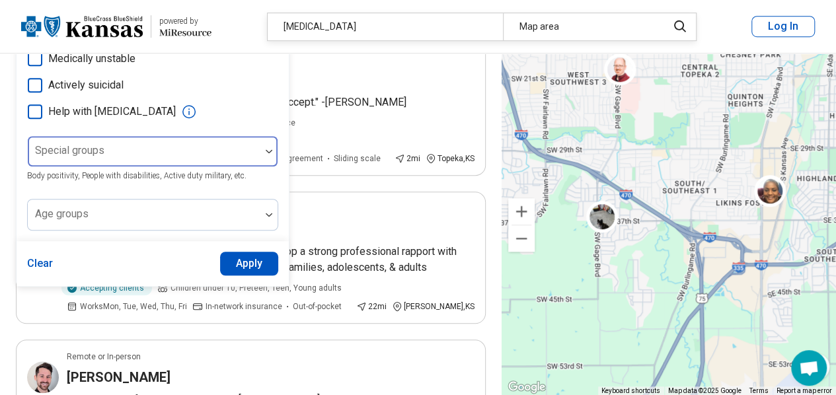
scroll to position [463, 0]
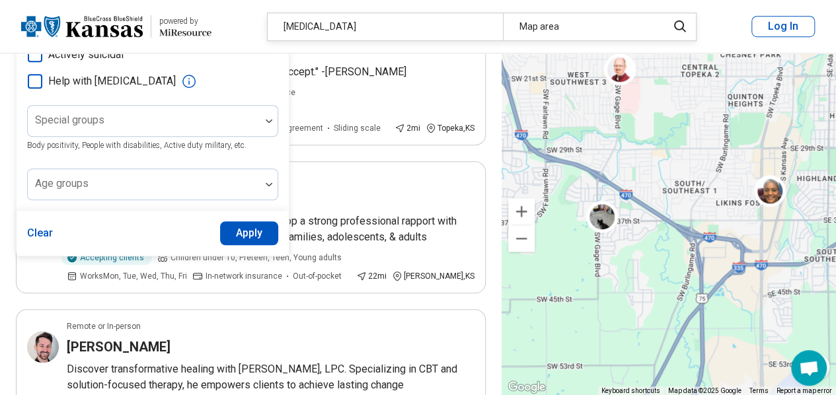
click at [230, 227] on button "Apply" at bounding box center [249, 233] width 59 height 24
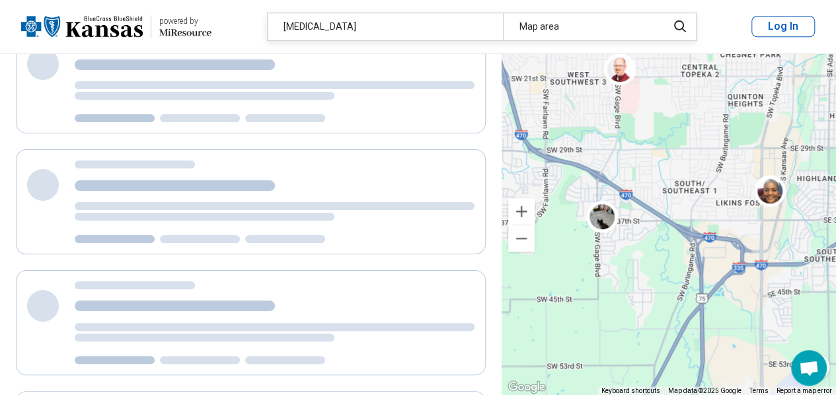
scroll to position [0, 0]
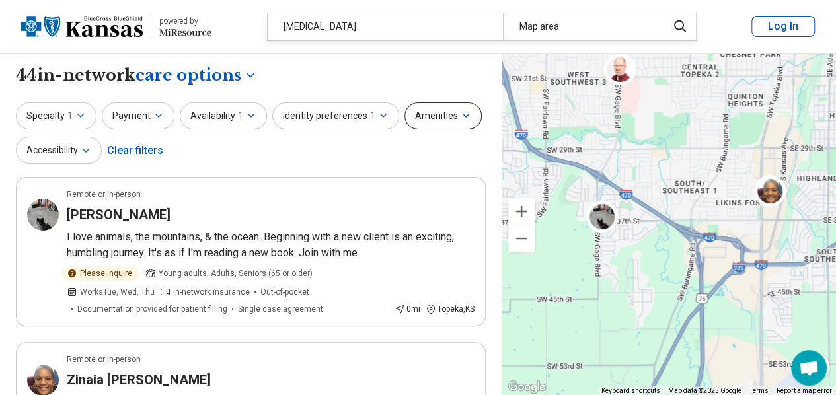
click at [443, 109] on button "Amenities" at bounding box center [442, 115] width 77 height 27
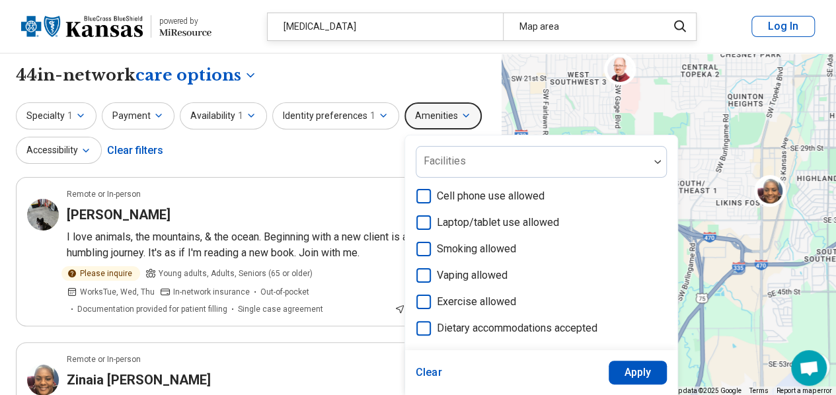
click at [416, 246] on icon at bounding box center [423, 249] width 15 height 15
click at [625, 372] on button "Apply" at bounding box center [638, 373] width 59 height 24
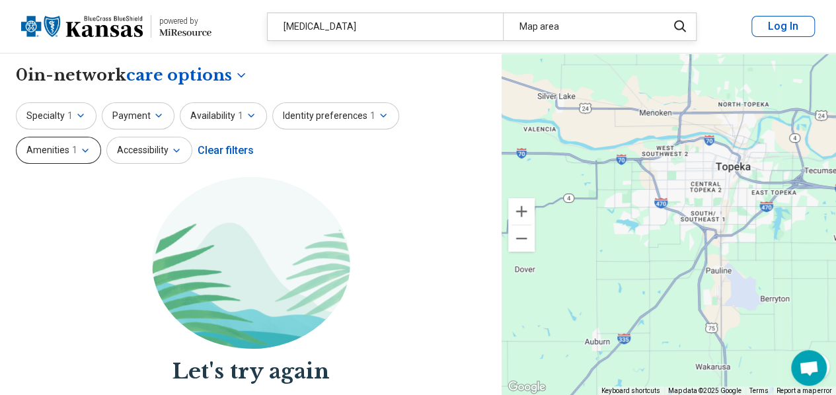
click at [91, 145] on icon "button" at bounding box center [85, 150] width 11 height 11
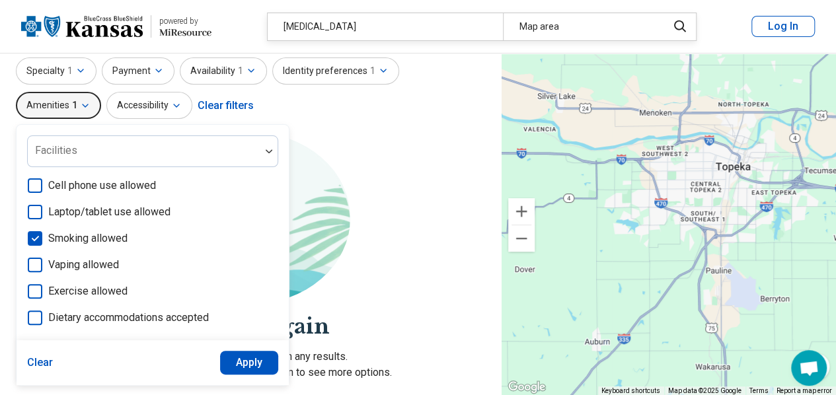
scroll to position [66, 0]
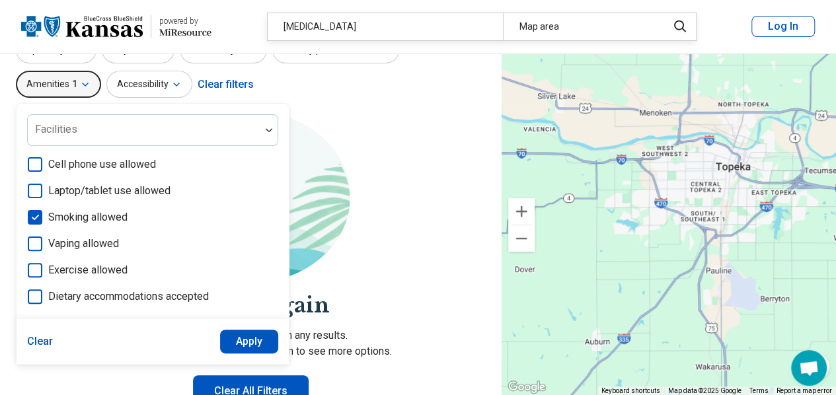
click at [54, 330] on button "Clear" at bounding box center [40, 342] width 26 height 24
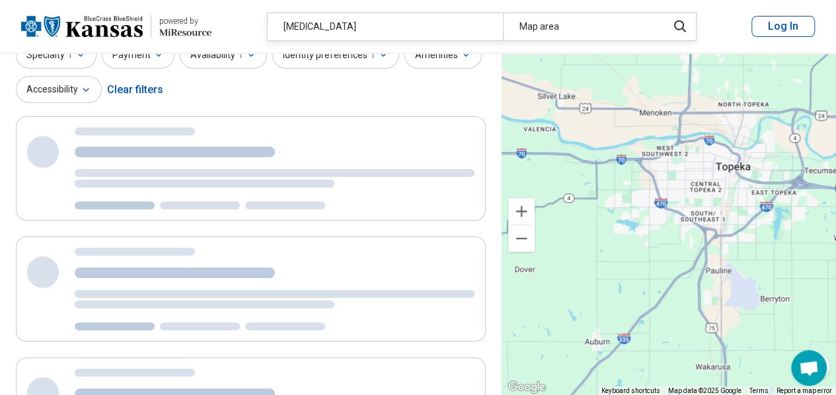
scroll to position [0, 0]
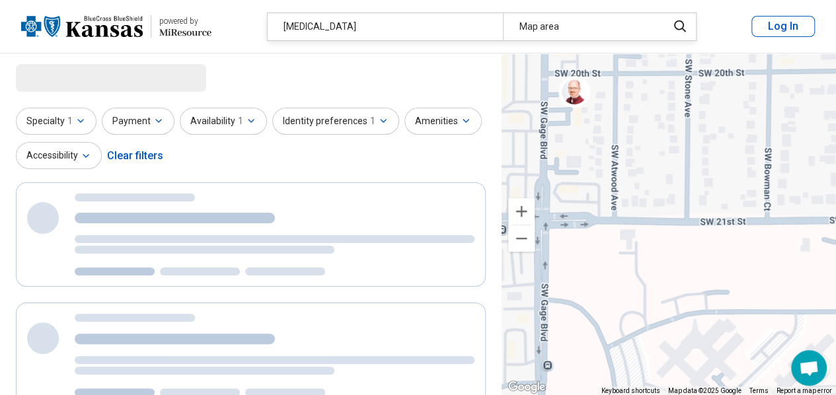
select select "***"
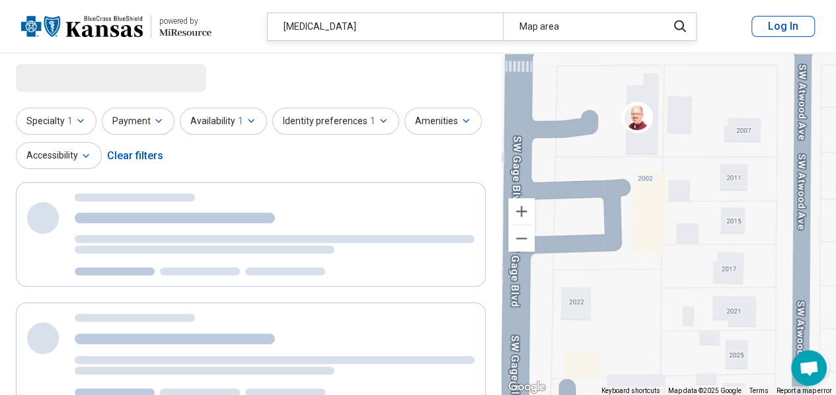
drag, startPoint x: 588, startPoint y: 90, endPoint x: 648, endPoint y: 223, distance: 145.8
click at [648, 223] on div at bounding box center [669, 225] width 334 height 342
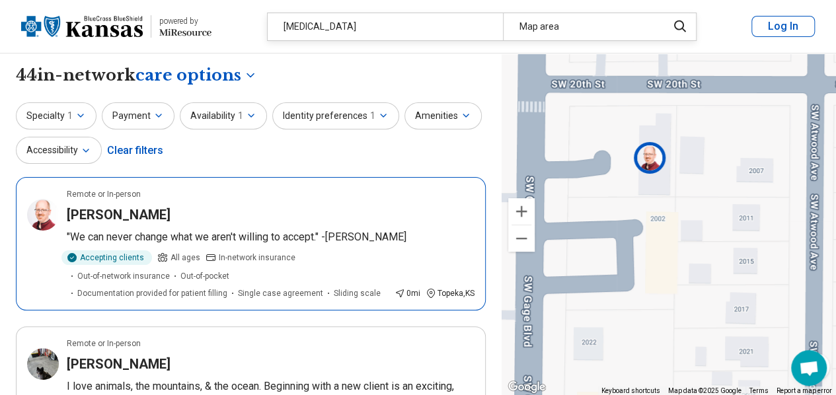
click at [115, 212] on h3 "Christopher Strickland" at bounding box center [119, 214] width 104 height 19
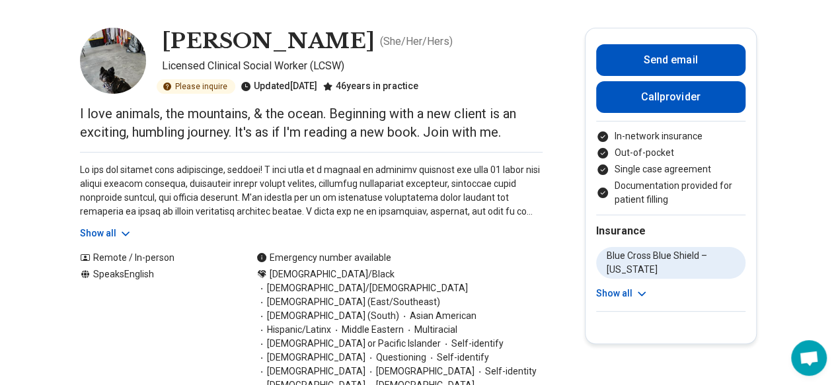
scroll to position [66, 0]
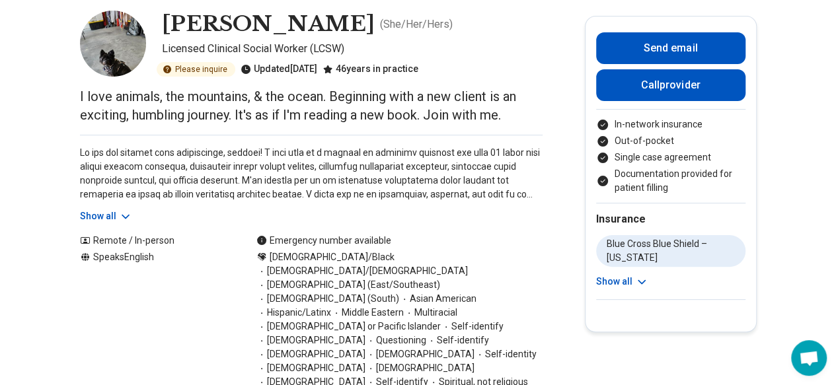
click at [126, 216] on icon at bounding box center [125, 216] width 7 height 3
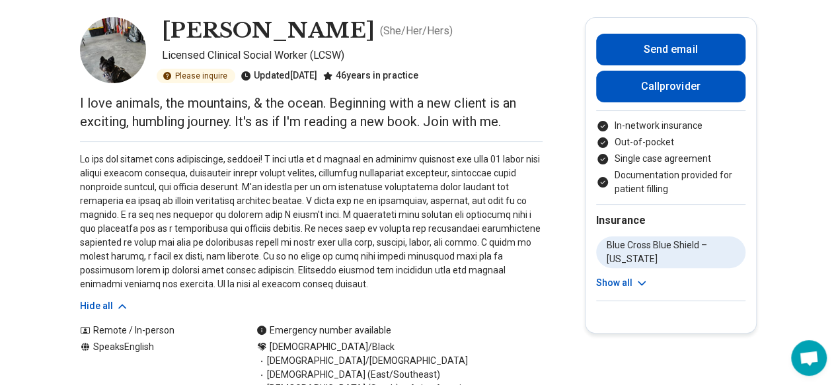
scroll to position [0, 0]
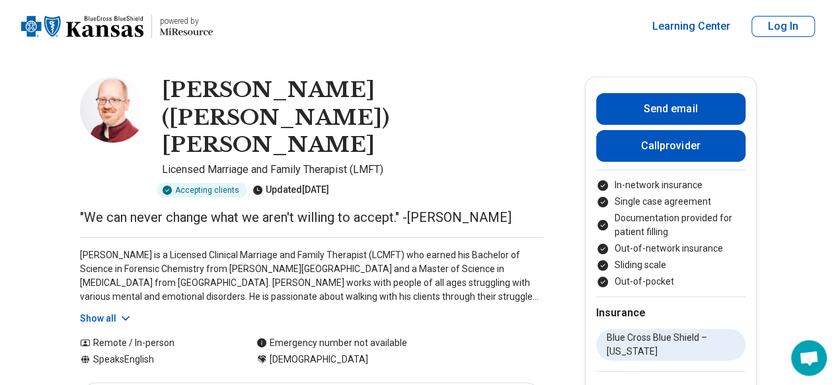
click at [132, 312] on icon at bounding box center [125, 318] width 13 height 13
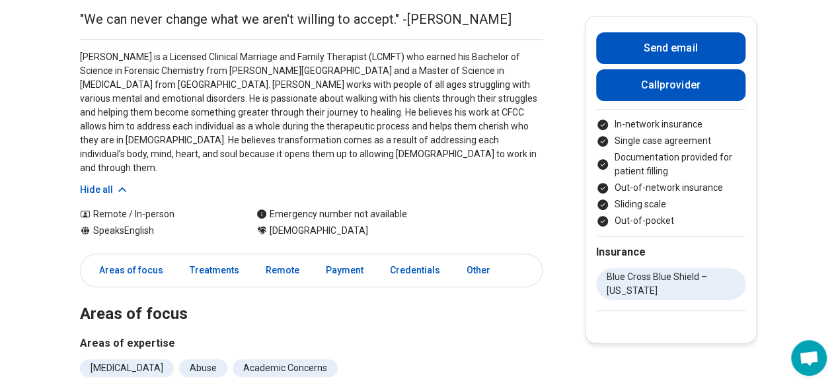
scroll to position [264, 0]
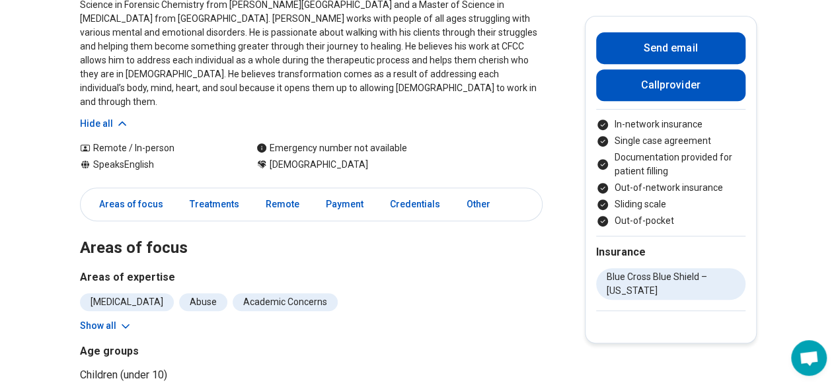
click at [130, 320] on icon at bounding box center [125, 326] width 13 height 13
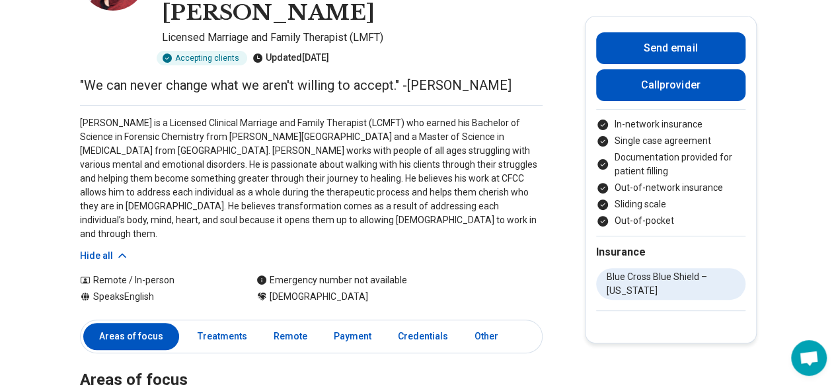
scroll to position [0, 0]
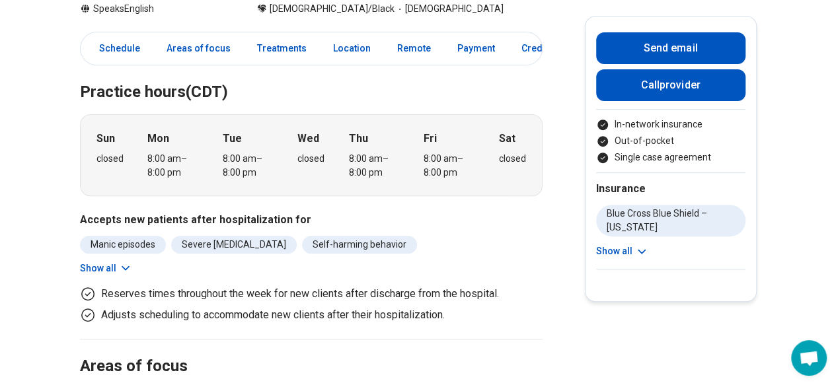
scroll to position [198, 0]
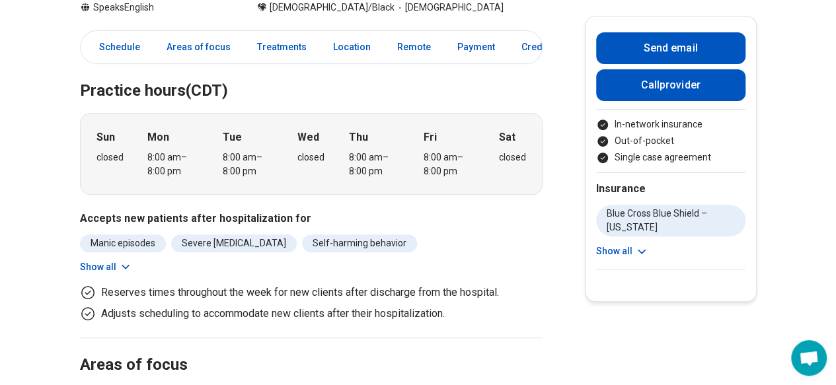
click at [128, 264] on icon at bounding box center [125, 266] width 13 height 13
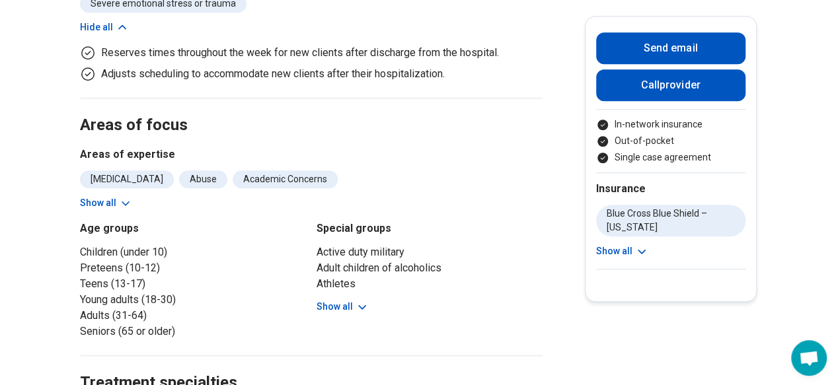
scroll to position [529, 0]
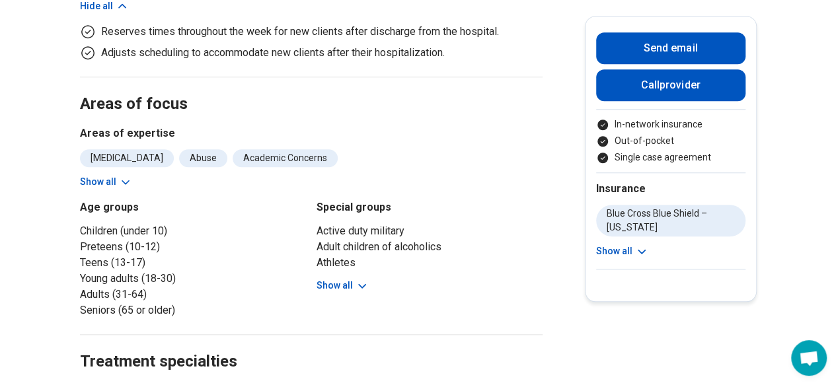
click at [114, 182] on button "Show all" at bounding box center [106, 182] width 52 height 14
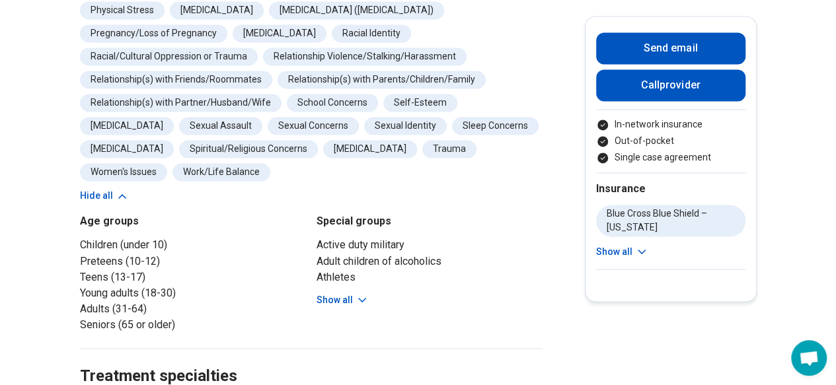
scroll to position [1057, 0]
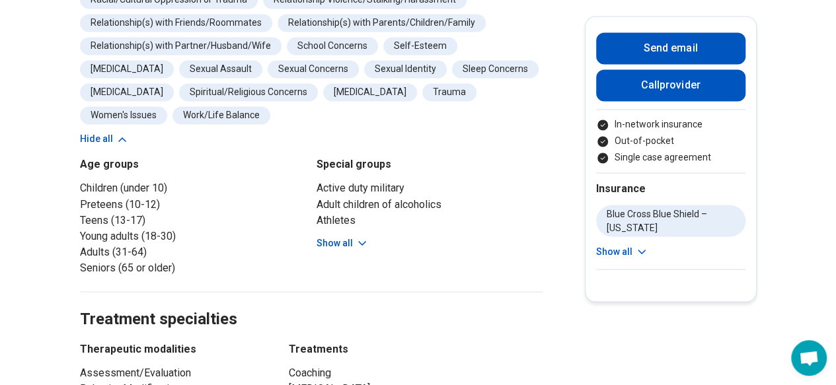
click at [351, 237] on button "Show all" at bounding box center [342, 243] width 52 height 14
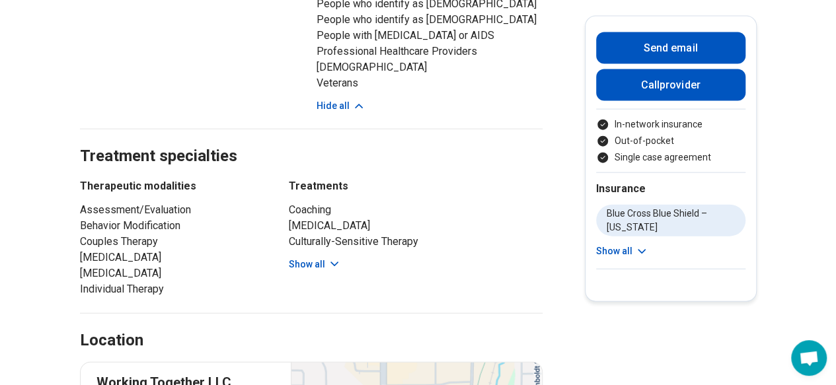
scroll to position [1454, 0]
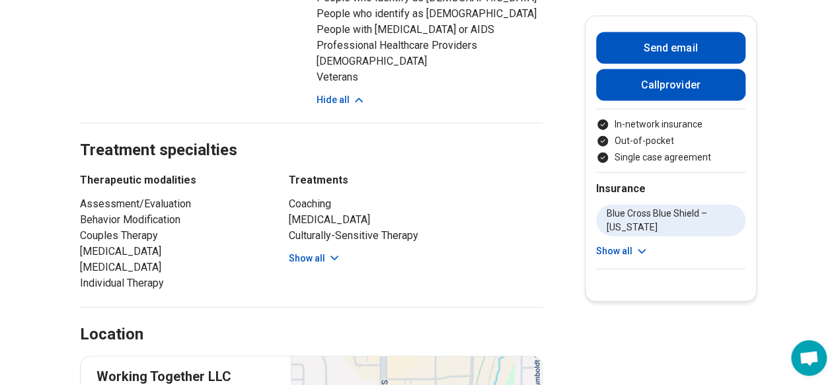
click at [334, 253] on icon at bounding box center [334, 258] width 13 height 13
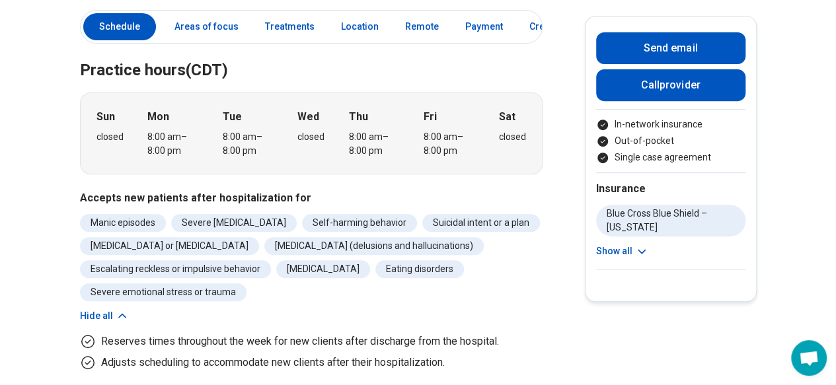
scroll to position [0, 0]
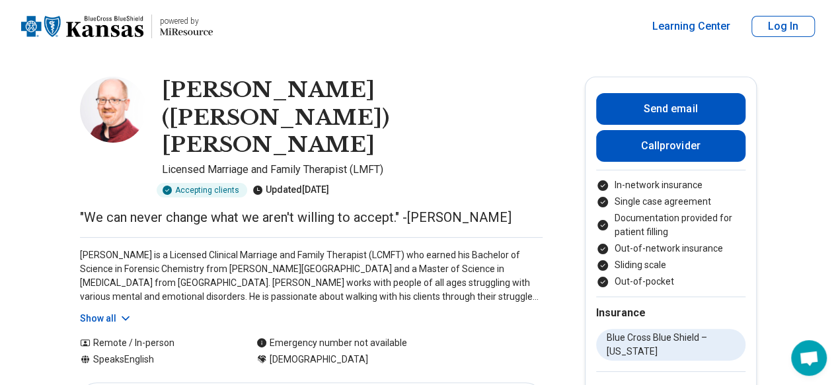
click at [126, 312] on icon at bounding box center [125, 318] width 13 height 13
